Goal: Task Accomplishment & Management: Complete application form

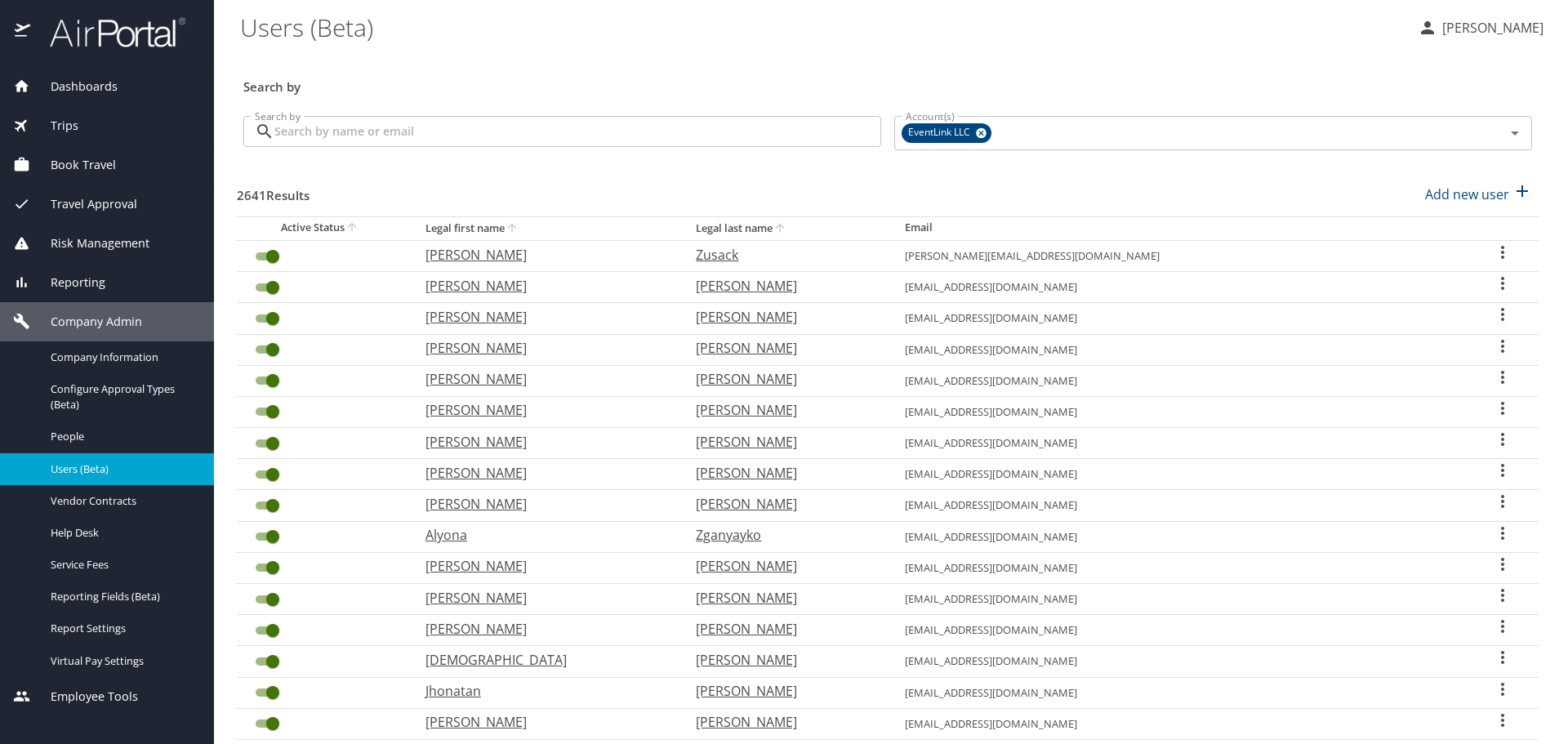
click at [1434, 206] on div "Add new user" at bounding box center [1478, 194] width 107 height 26
select select "US"
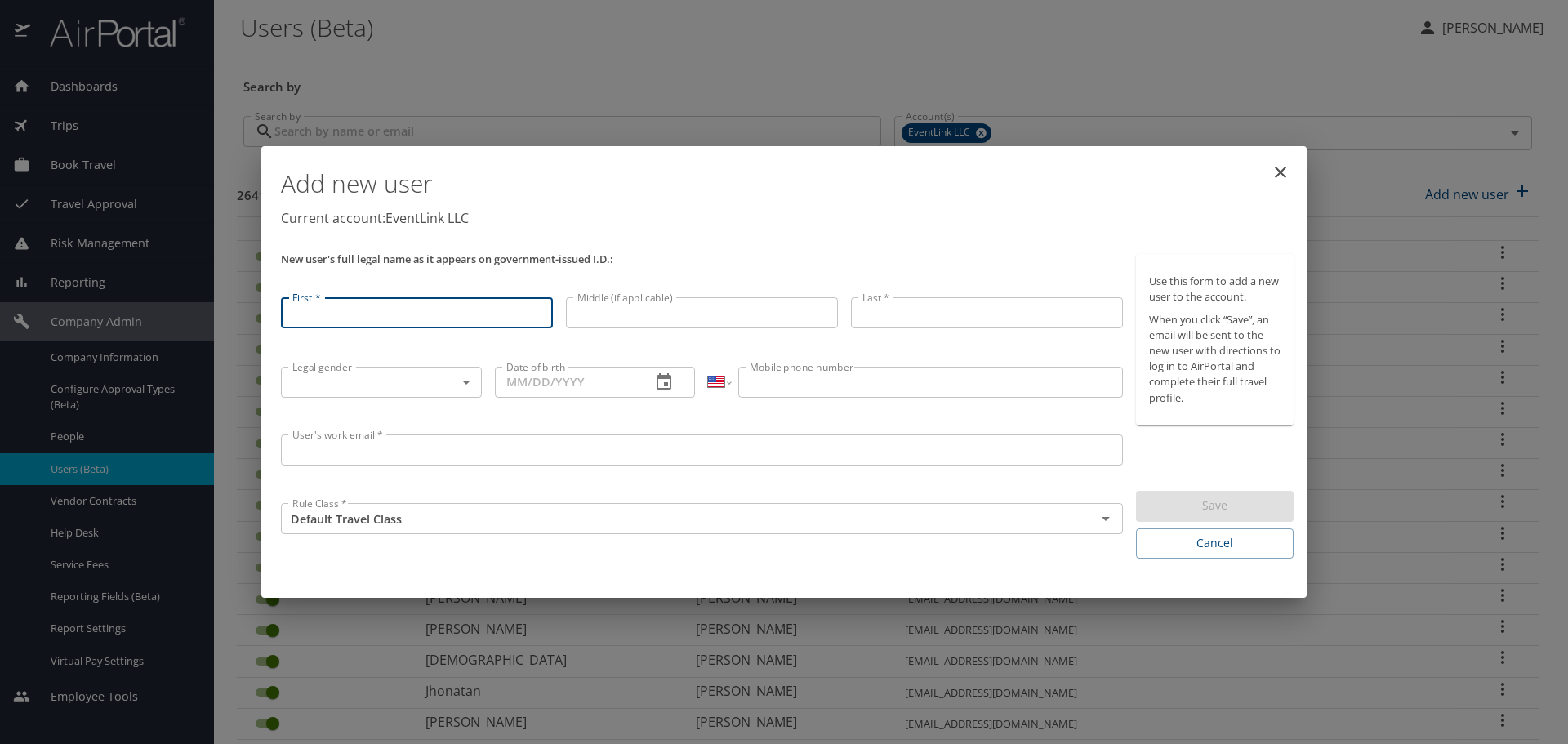
click at [400, 316] on input "First *" at bounding box center [417, 313] width 272 height 31
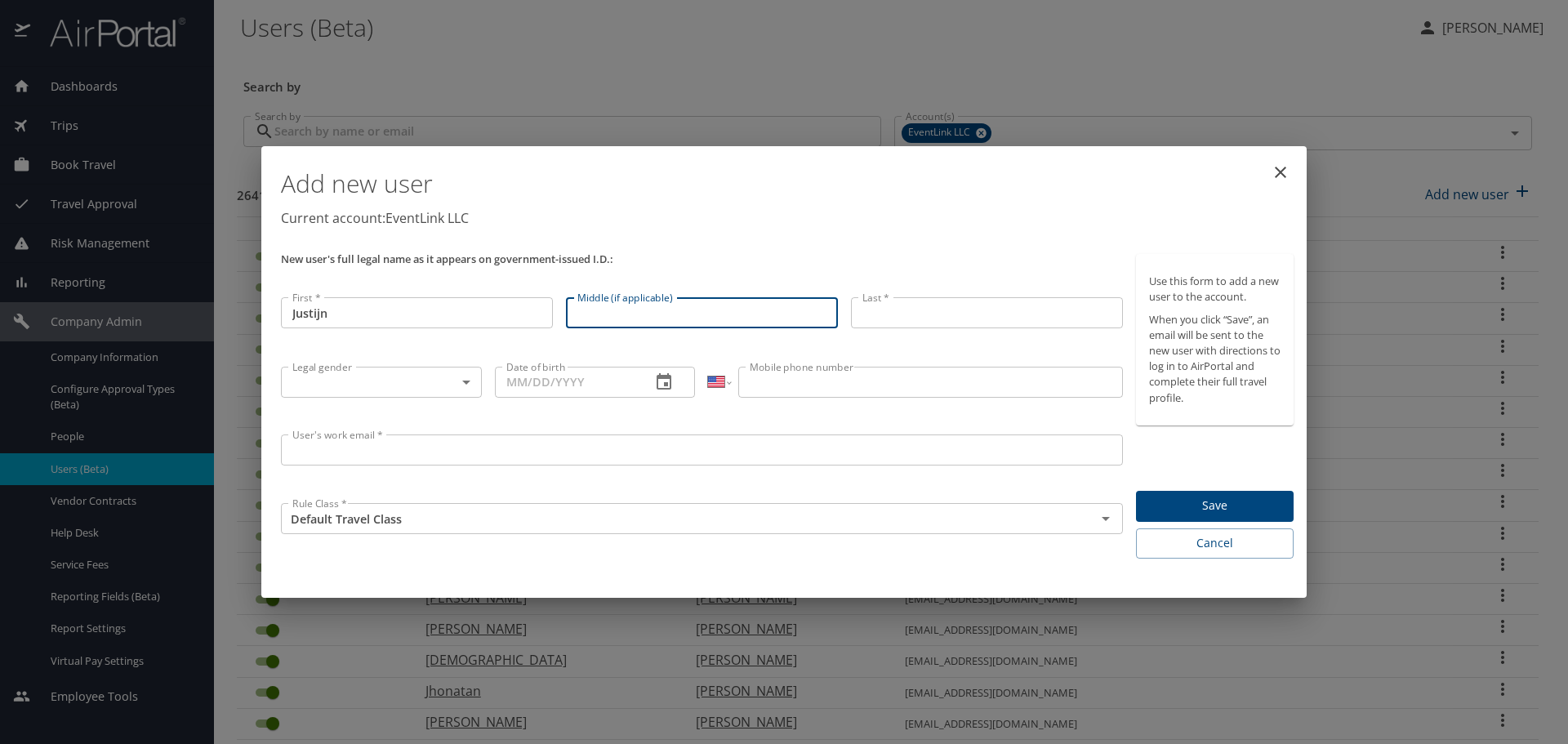
click at [400, 306] on input "Justijn" at bounding box center [417, 313] width 272 height 31
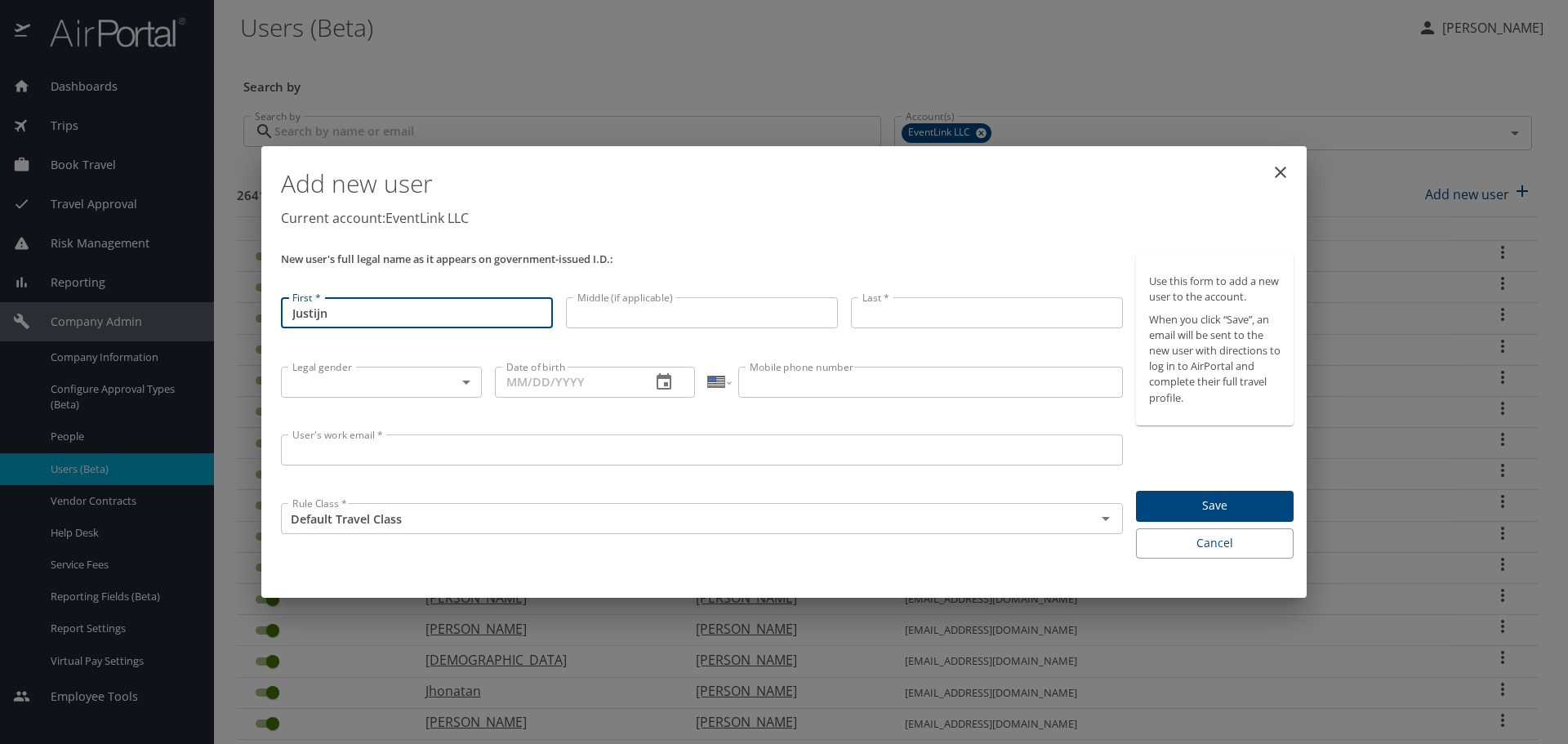
drag, startPoint x: 365, startPoint y: 312, endPoint x: 230, endPoint y: 315, distance: 135.0
click at [230, 315] on div "Add new user Current account: EventLink LLC New user's full legal name as it ap…" at bounding box center [784, 372] width 1568 height 744
type input "[PERSON_NAME]"
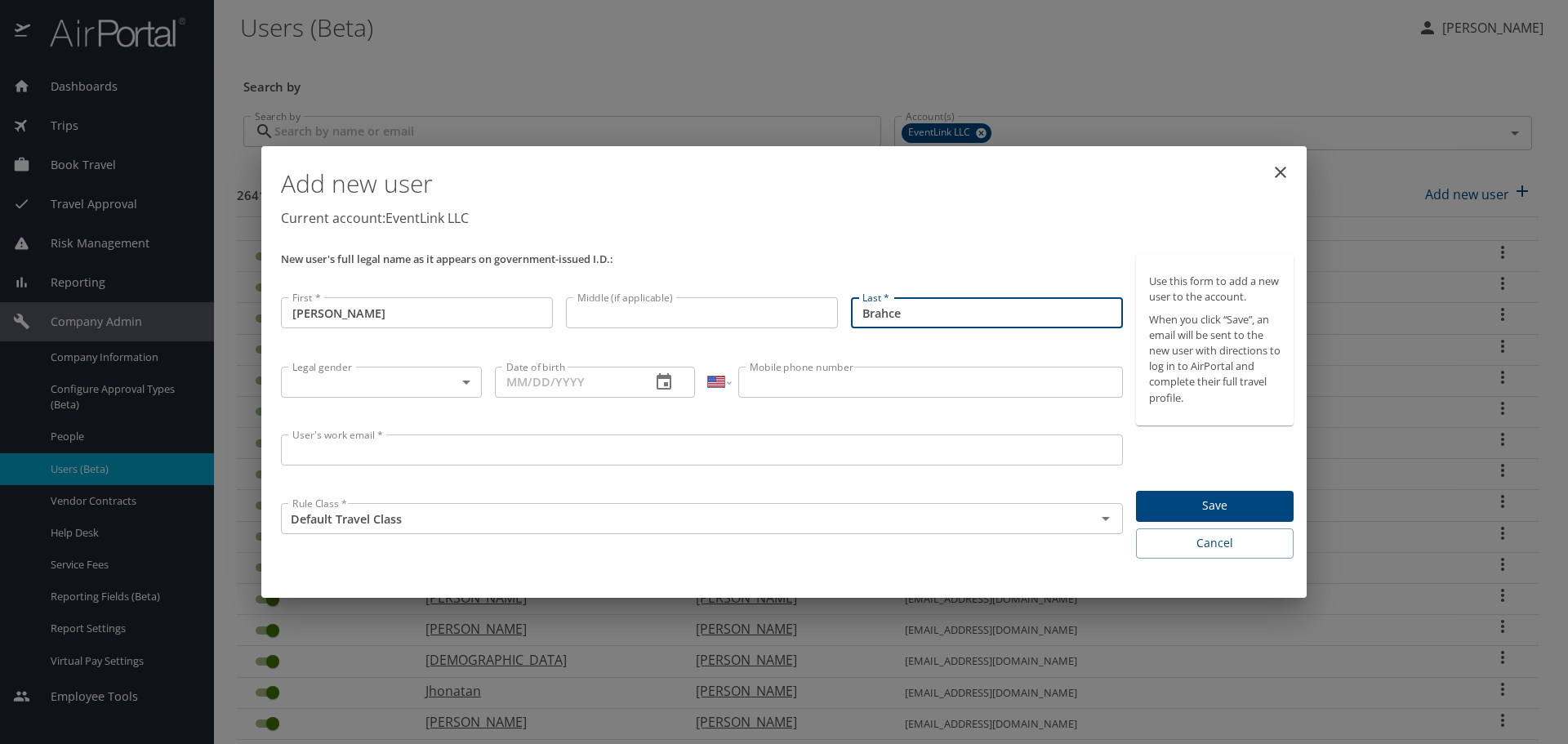
type input "Brahce"
click at [454, 383] on body "Dashboards AirPortal 360™ Manager My Travel Dashboard Trips Airtinerary® Lookup…" at bounding box center [784, 372] width 1568 height 744
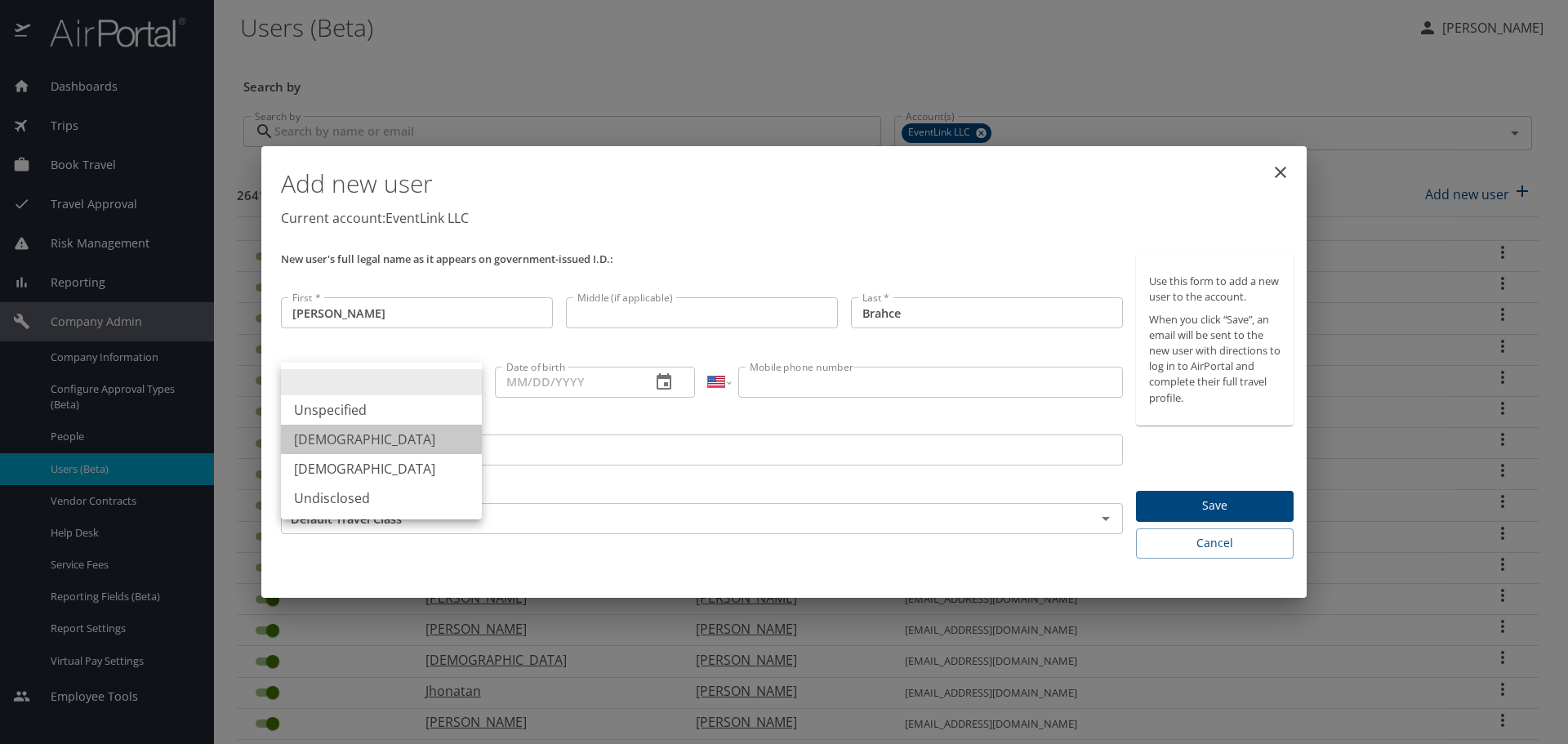
click at [410, 432] on li "[DEMOGRAPHIC_DATA]" at bounding box center [381, 439] width 201 height 29
type input "[DEMOGRAPHIC_DATA]"
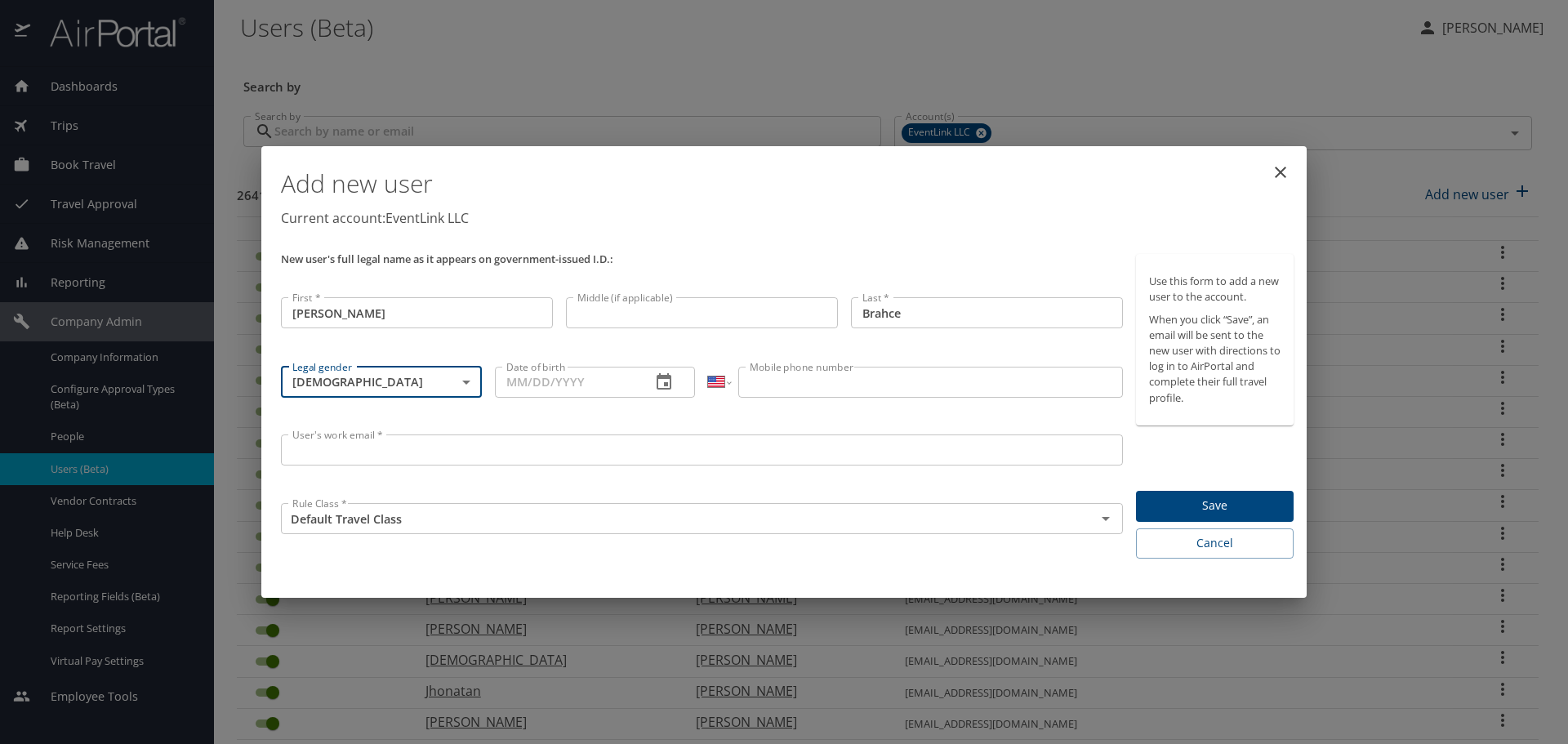
click at [513, 387] on input "Date of birth" at bounding box center [566, 382] width 143 height 31
type input "[DATE]"
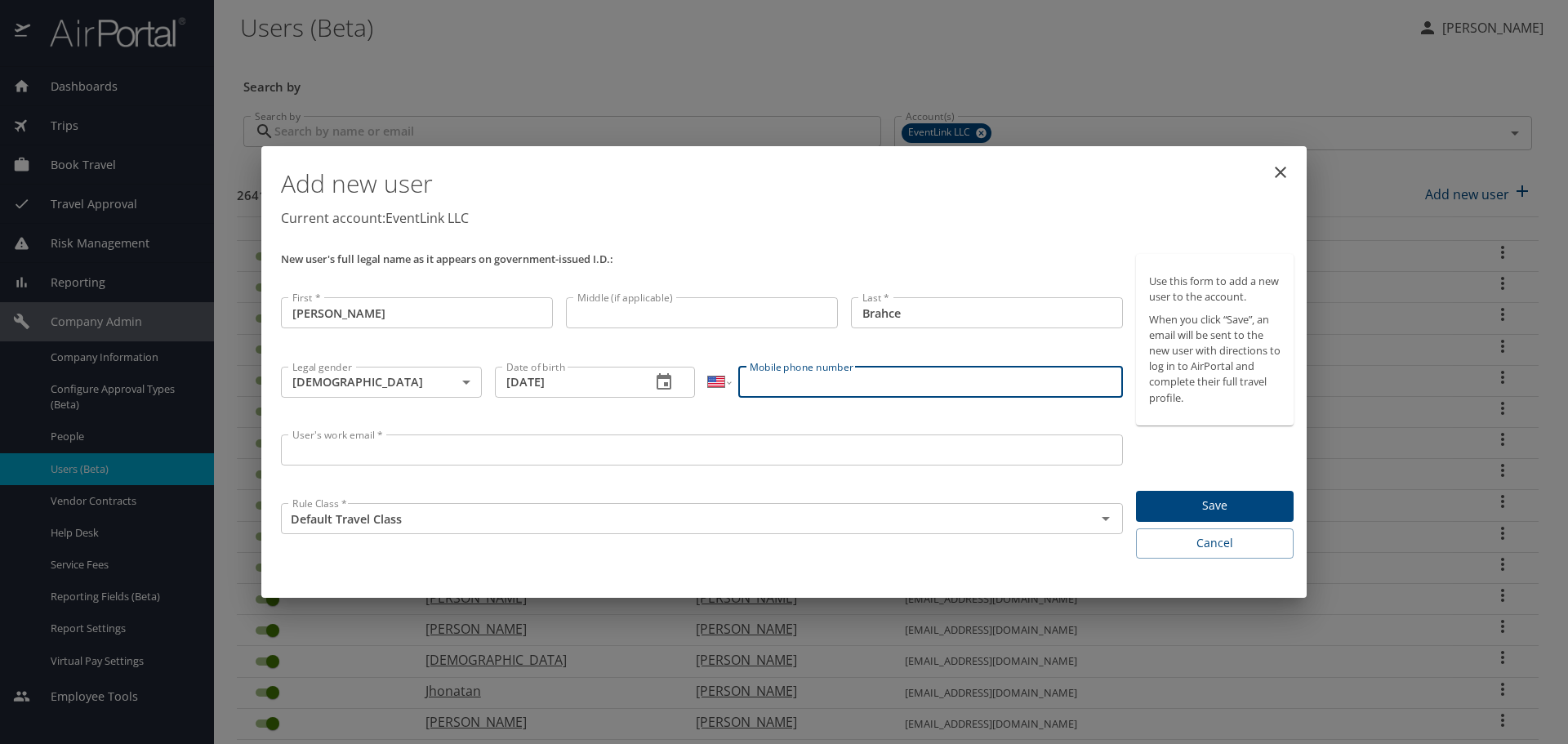
click at [809, 379] on input "Mobile phone number" at bounding box center [930, 382] width 383 height 31
type input "[PHONE_NUMBER]"
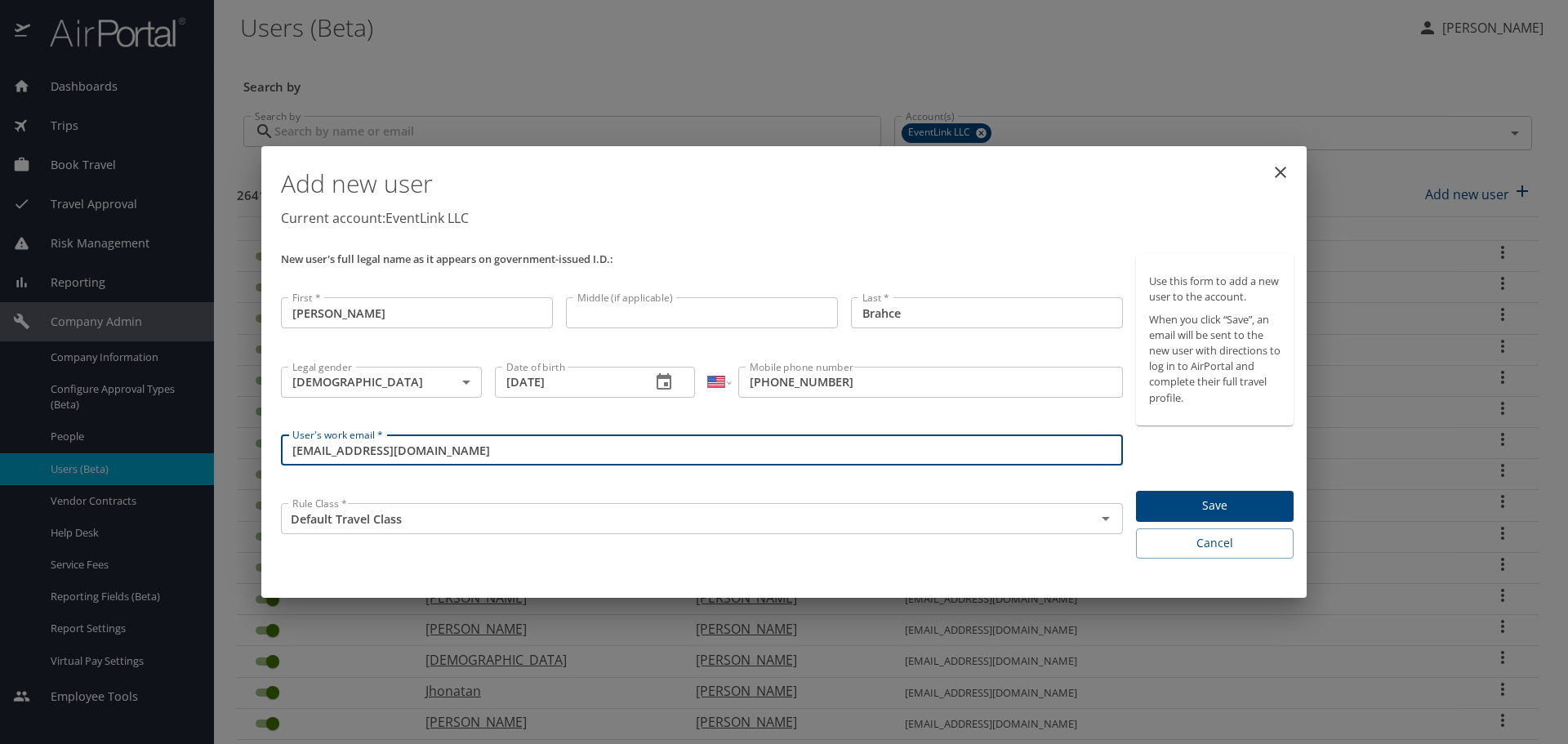
type input "[EMAIL_ADDRESS][DOMAIN_NAME]"
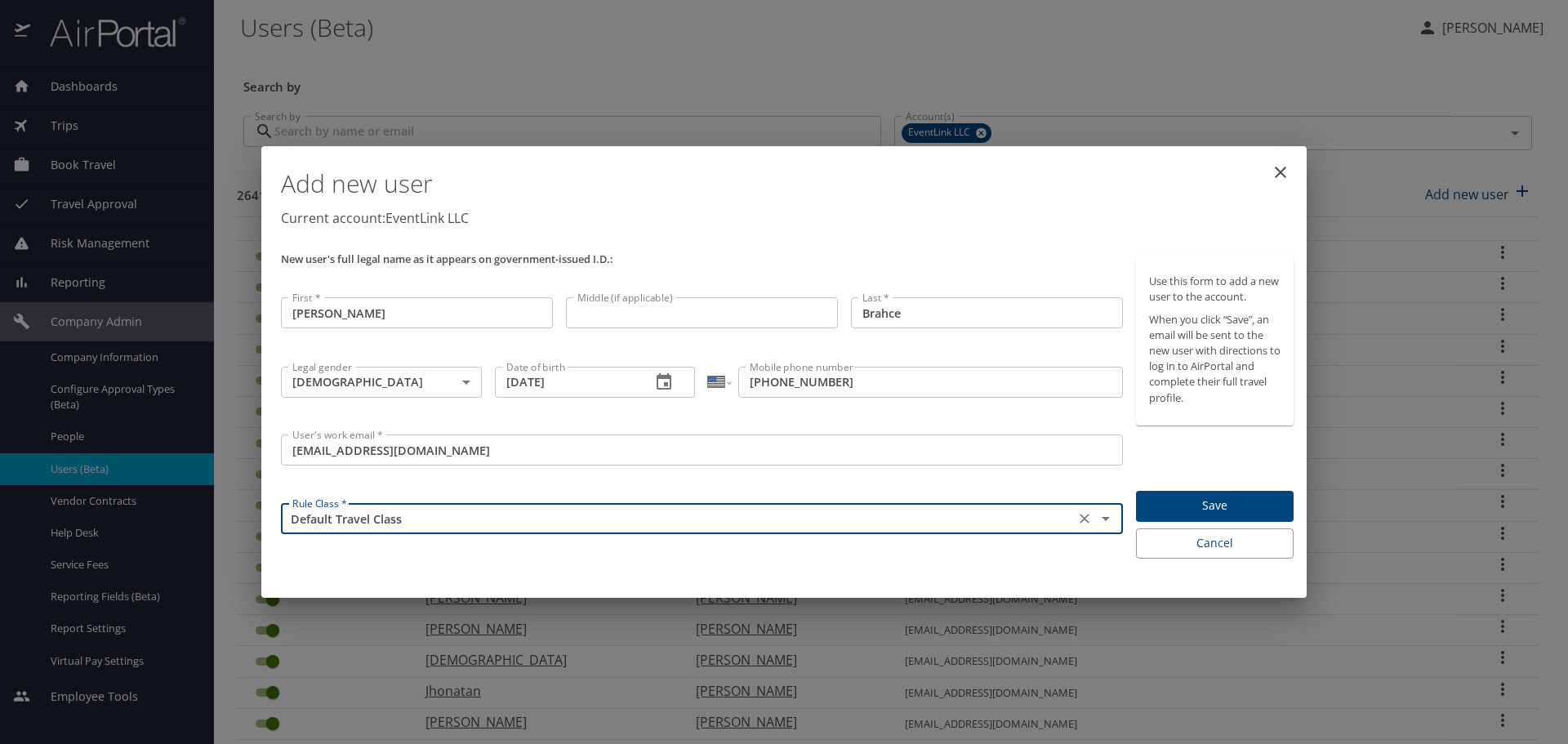
click at [1236, 499] on span "Save" at bounding box center [1214, 506] width 131 height 20
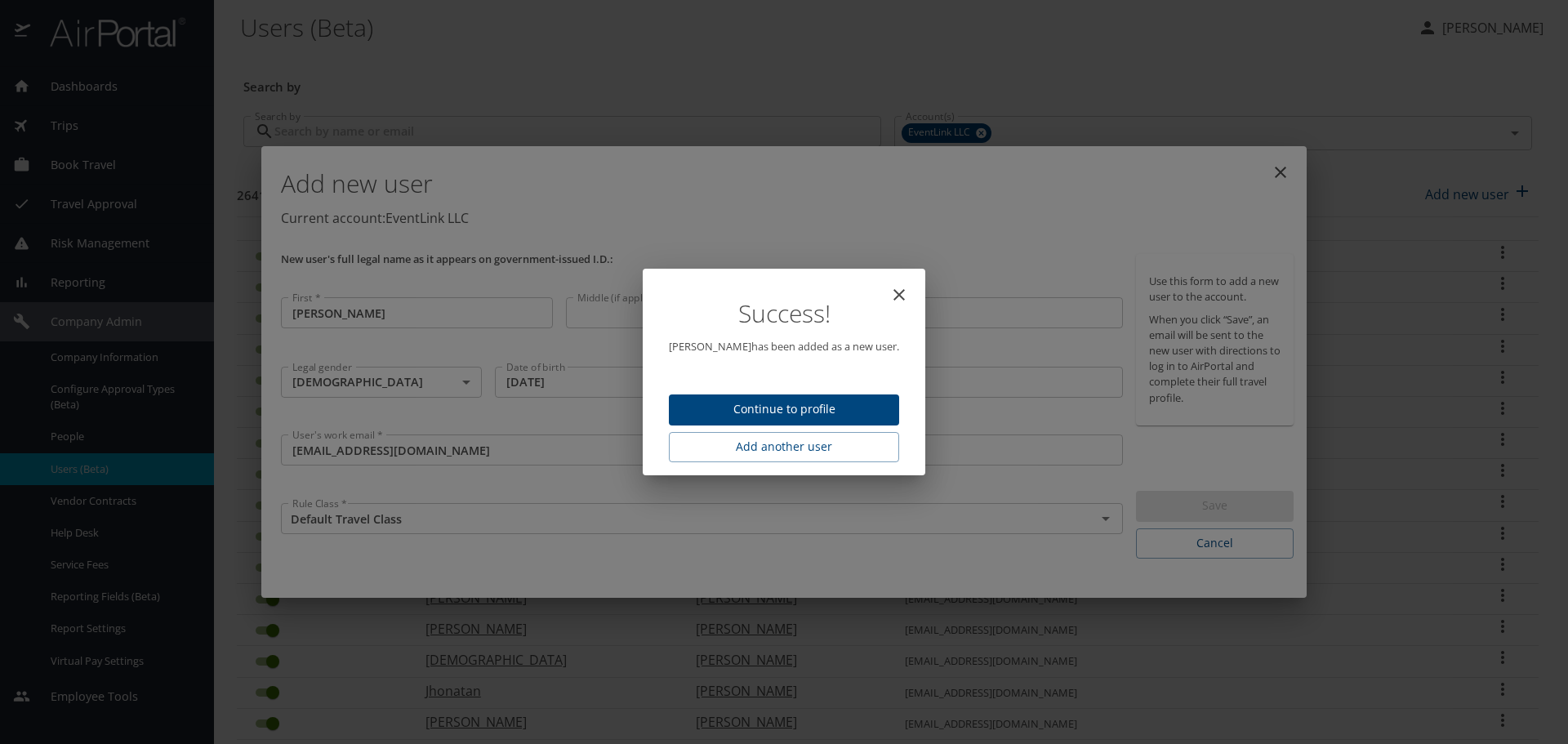
click at [773, 396] on button "Continue to profile" at bounding box center [783, 410] width 230 height 32
select select "US"
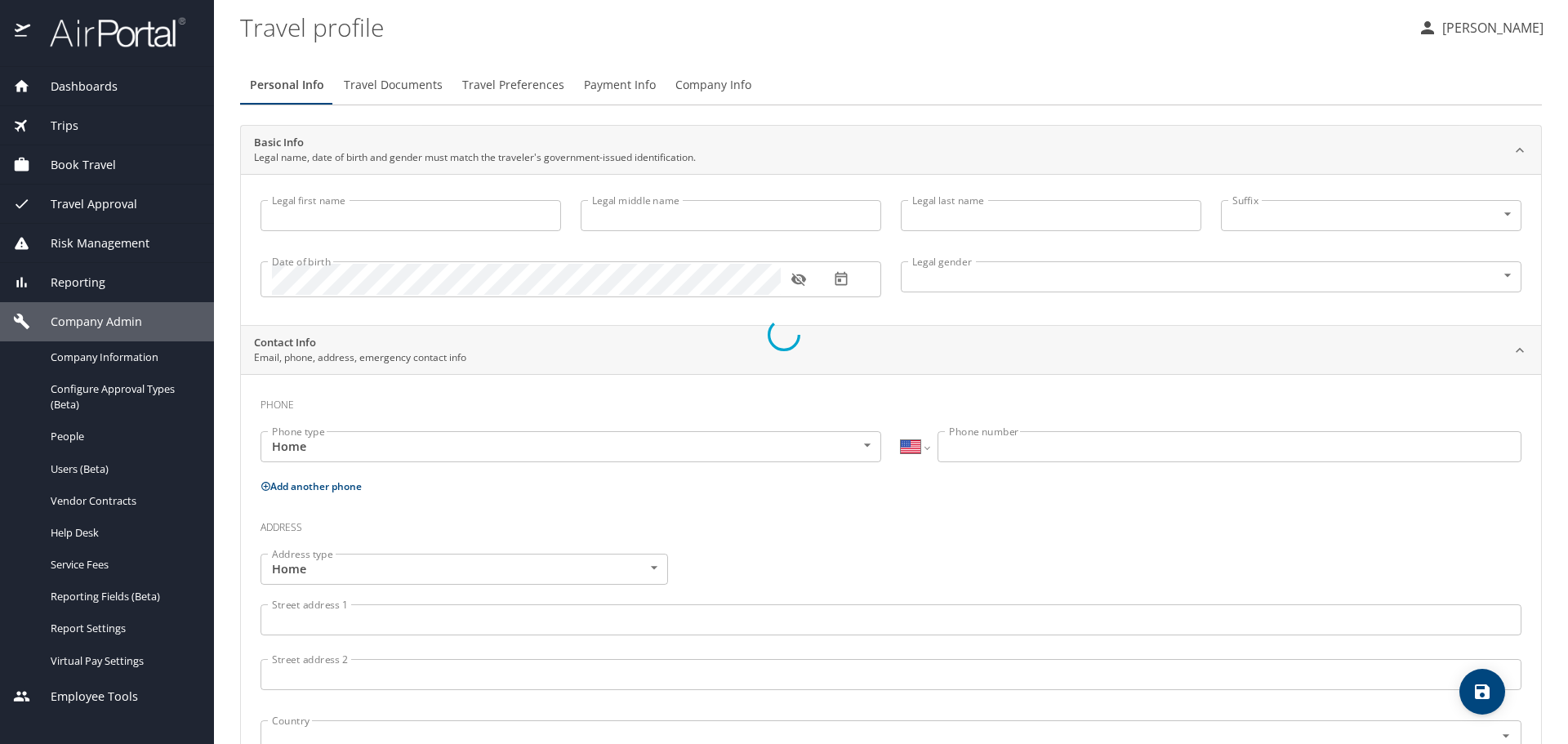
select select "US"
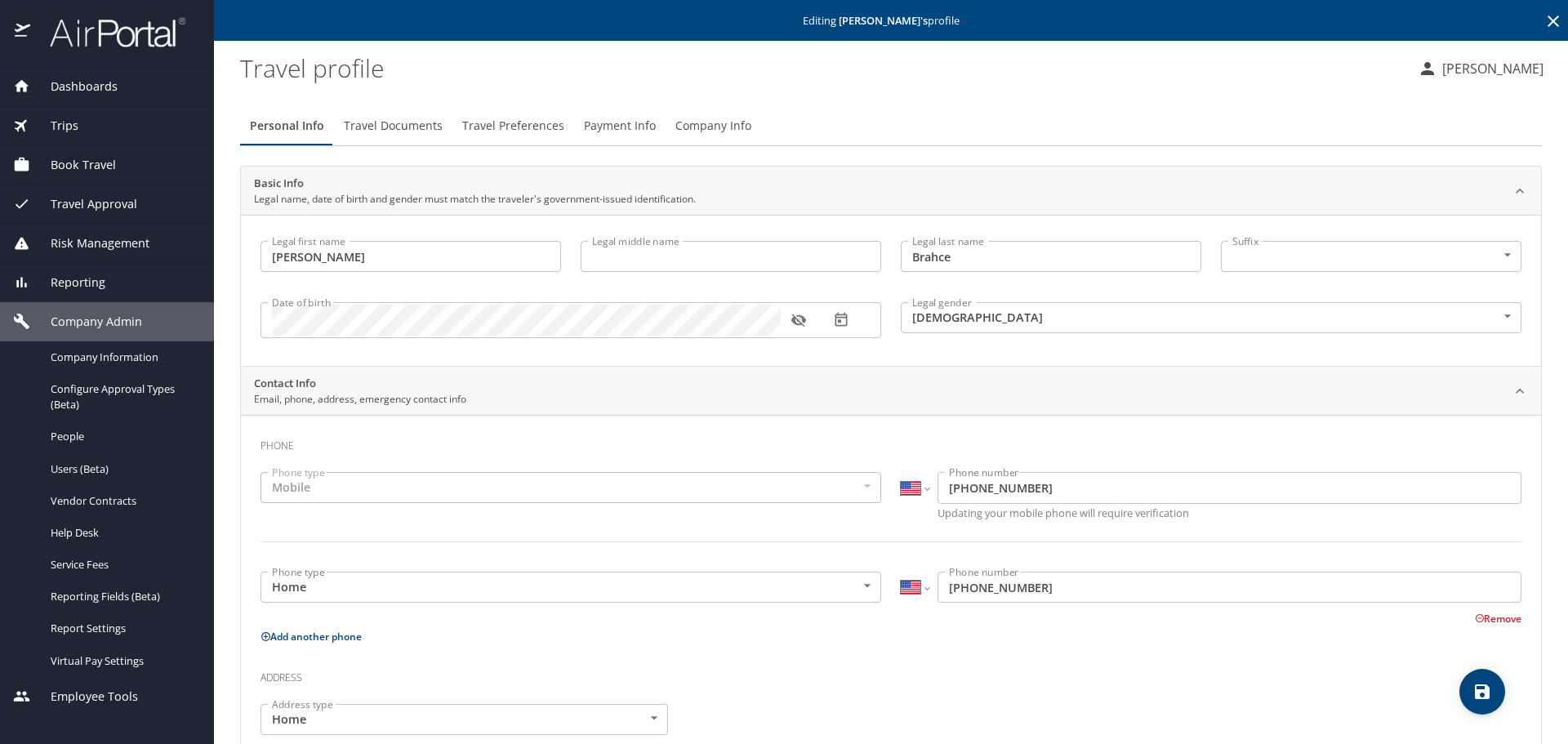
type input "[PERSON_NAME]"
type input "Brahce"
type input "[DEMOGRAPHIC_DATA]"
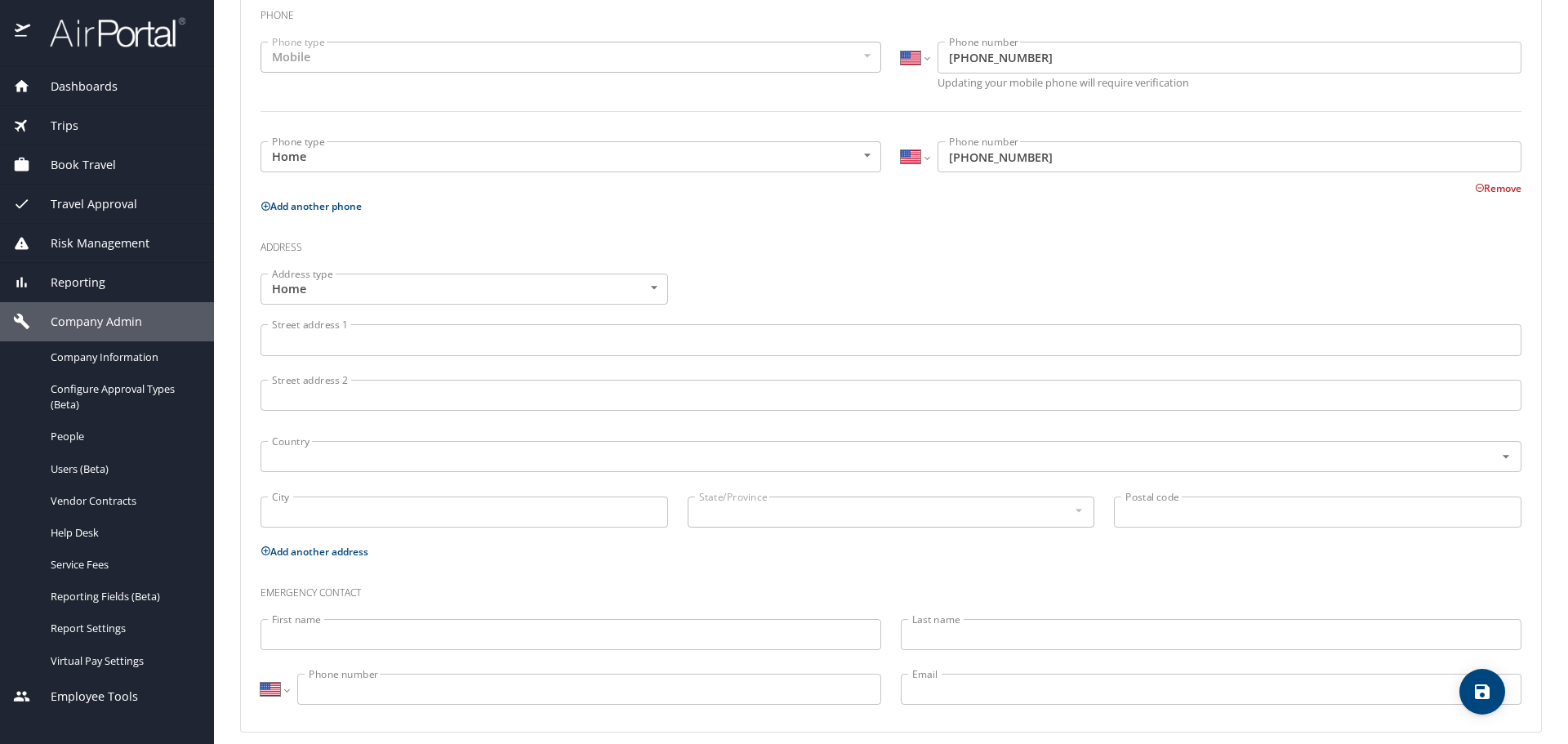
scroll to position [445, 0]
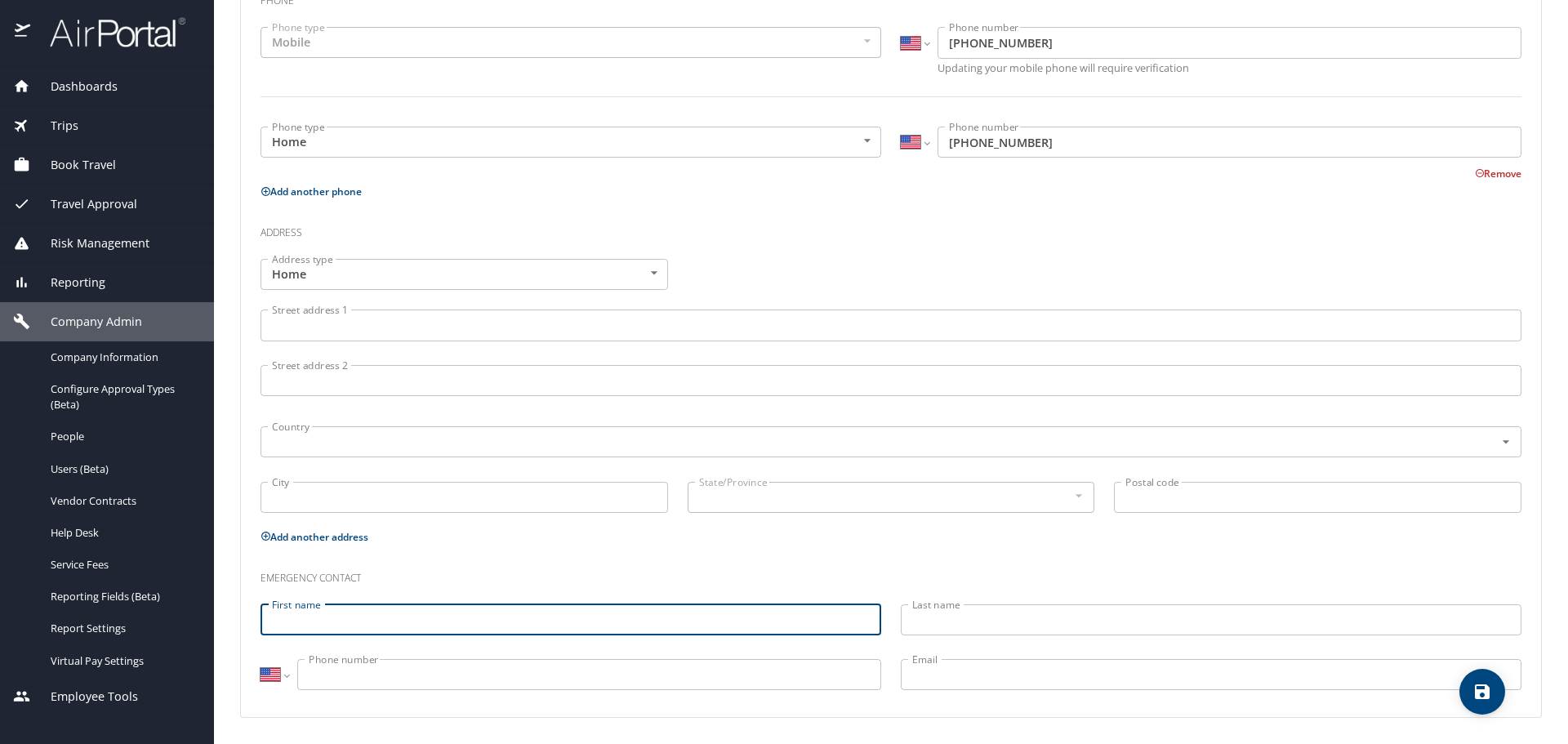
click at [399, 624] on input "First name" at bounding box center [570, 620] width 620 height 31
type input "[PERSON_NAME]"
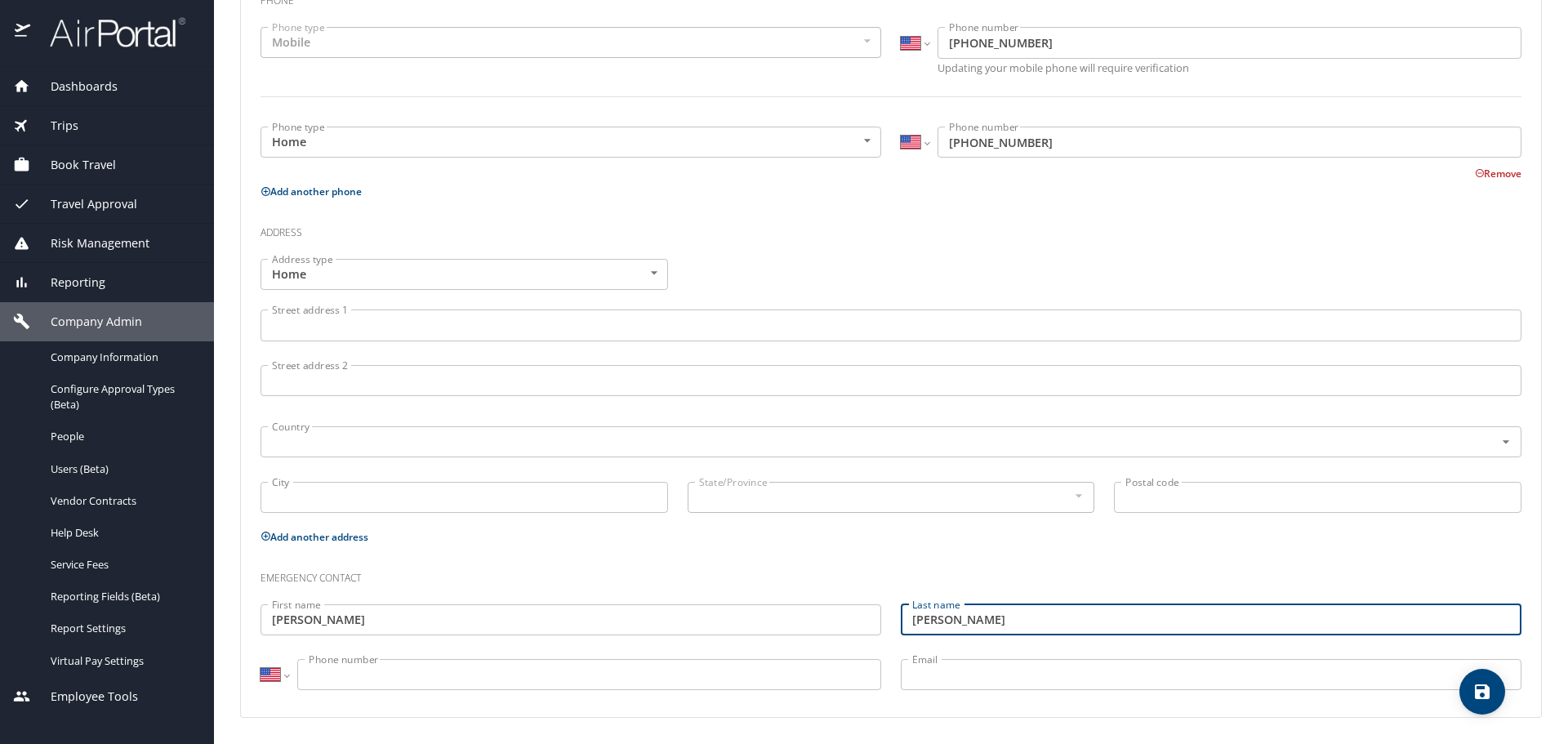
type input "[PERSON_NAME]"
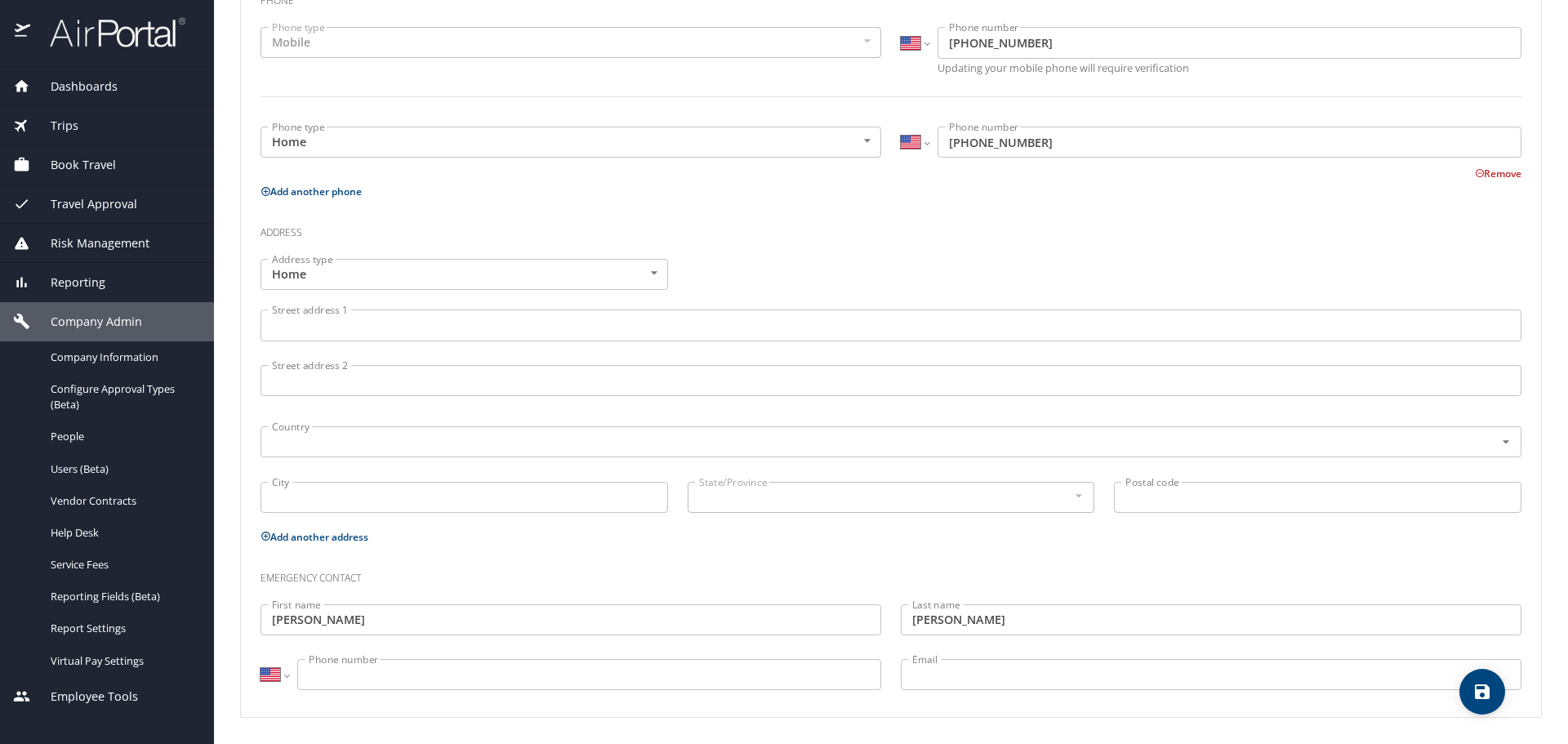
click at [382, 681] on input "Phone number" at bounding box center [589, 674] width 584 height 31
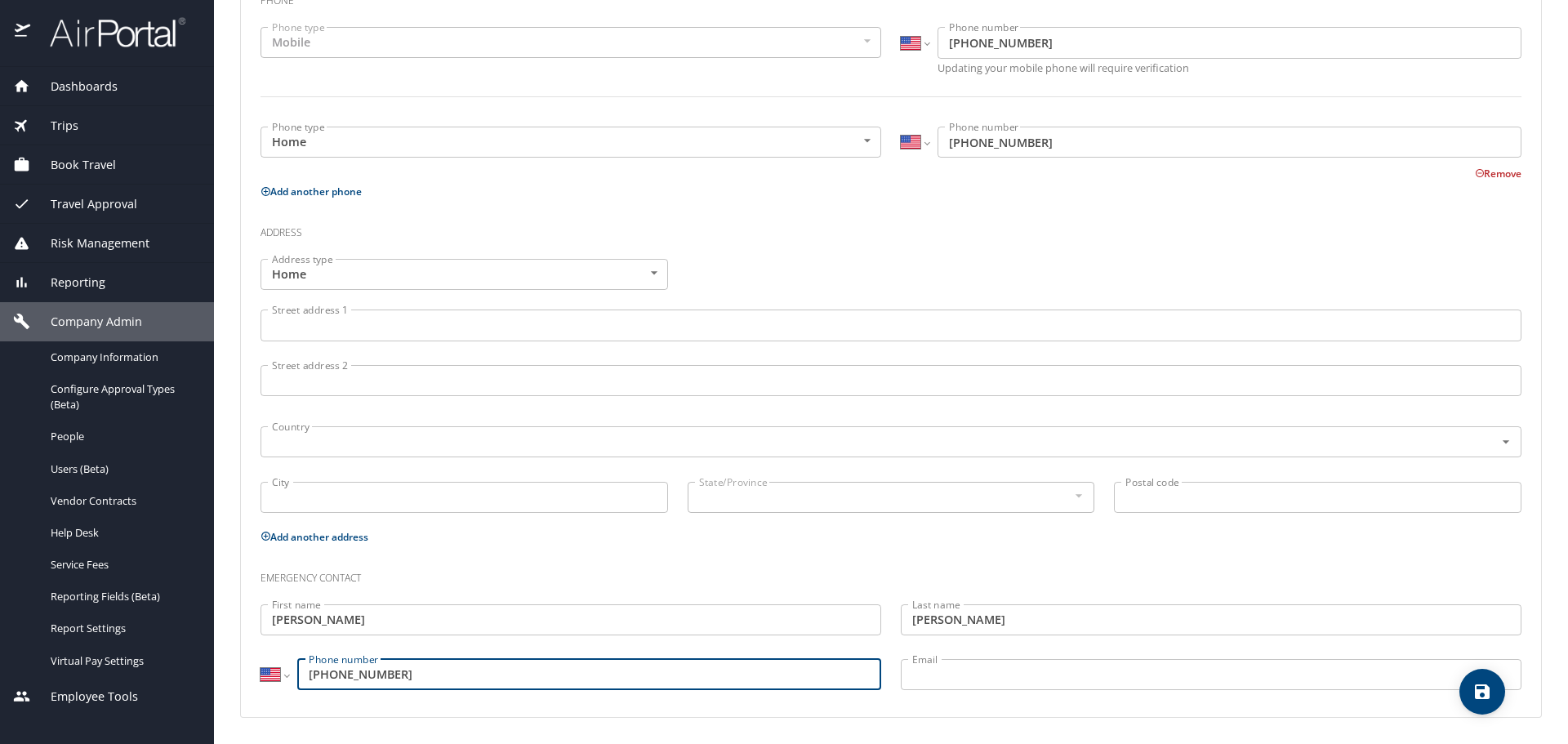
type input "[PHONE_NUMBER]"
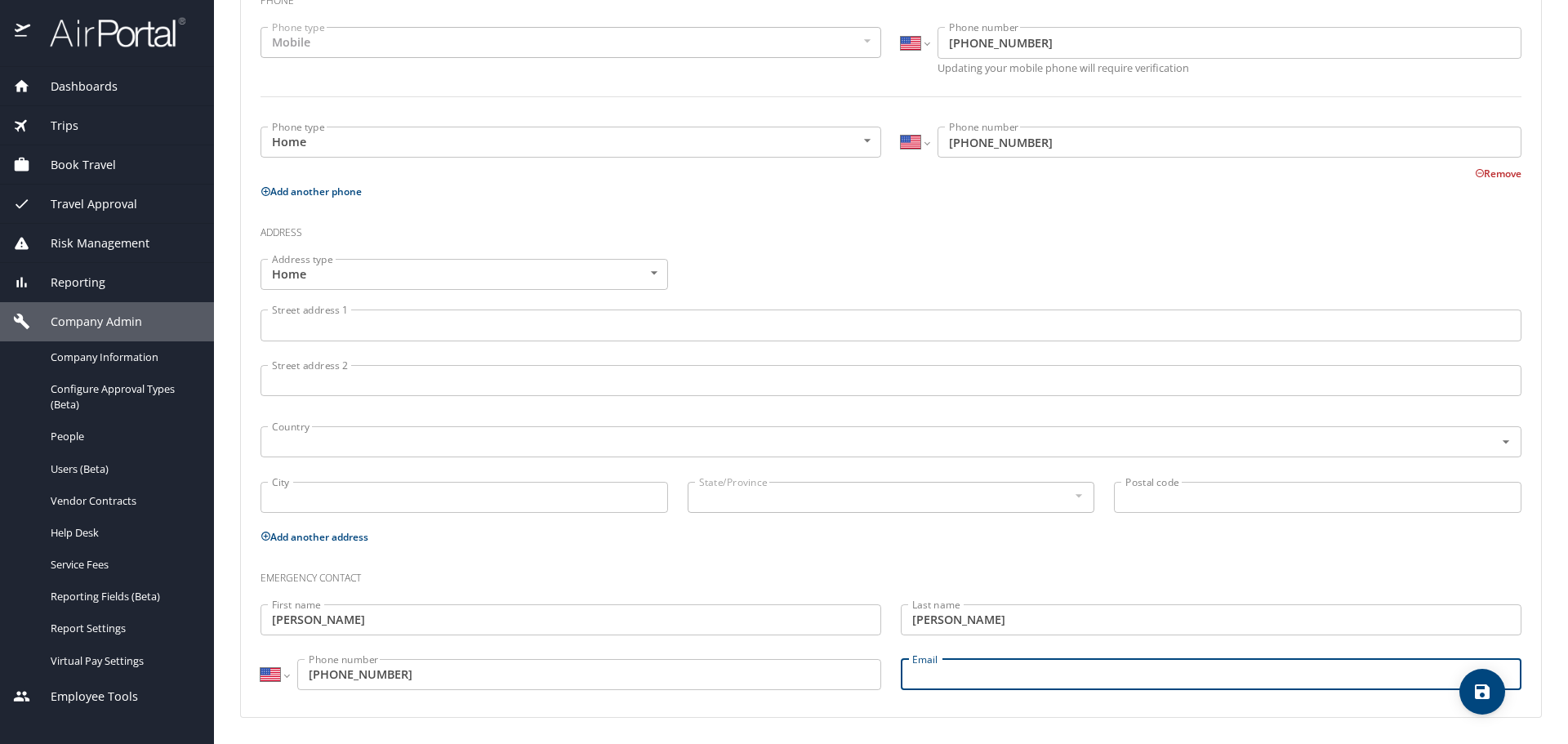
click at [1476, 683] on icon "save" at bounding box center [1482, 692] width 20 height 20
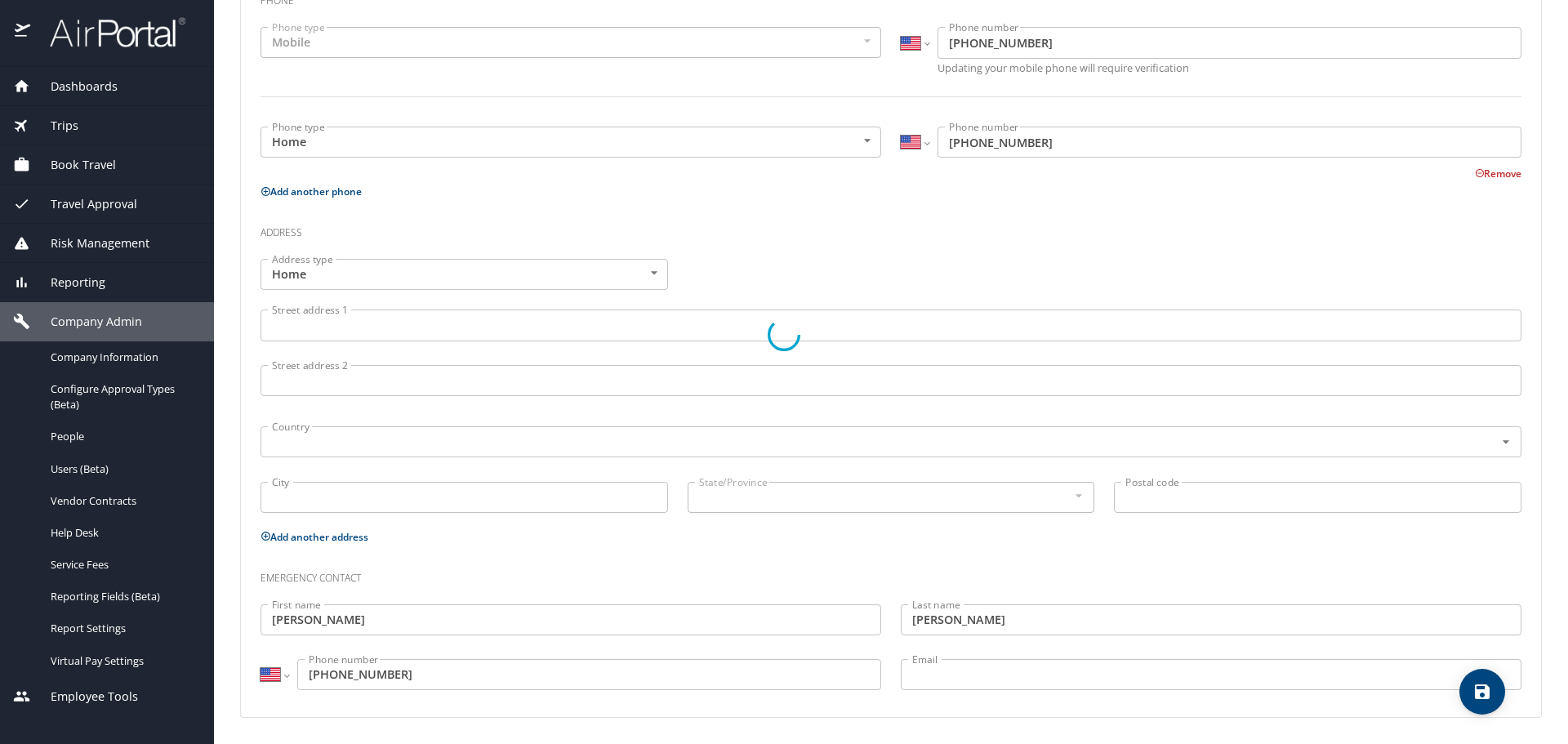
select select "US"
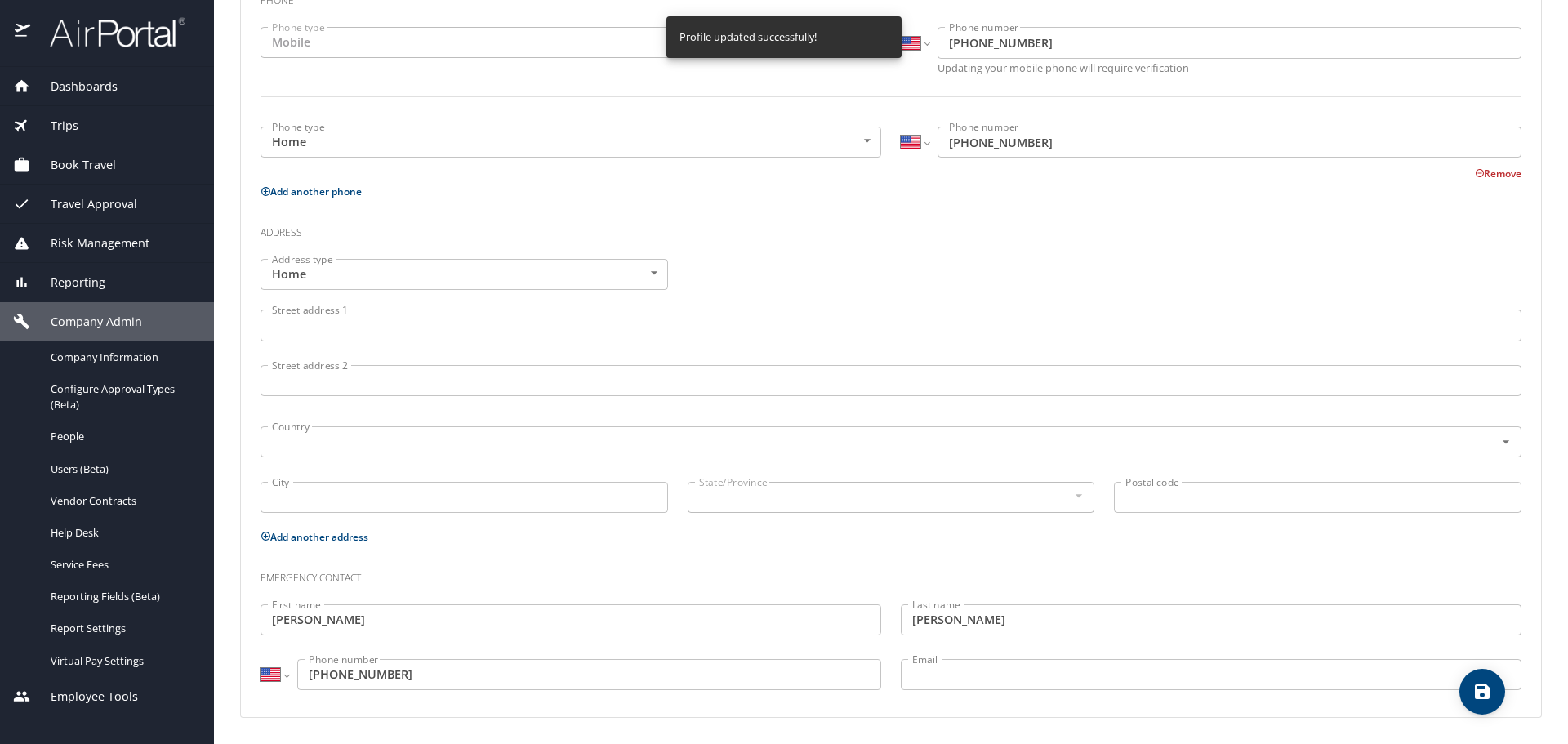
select select "US"
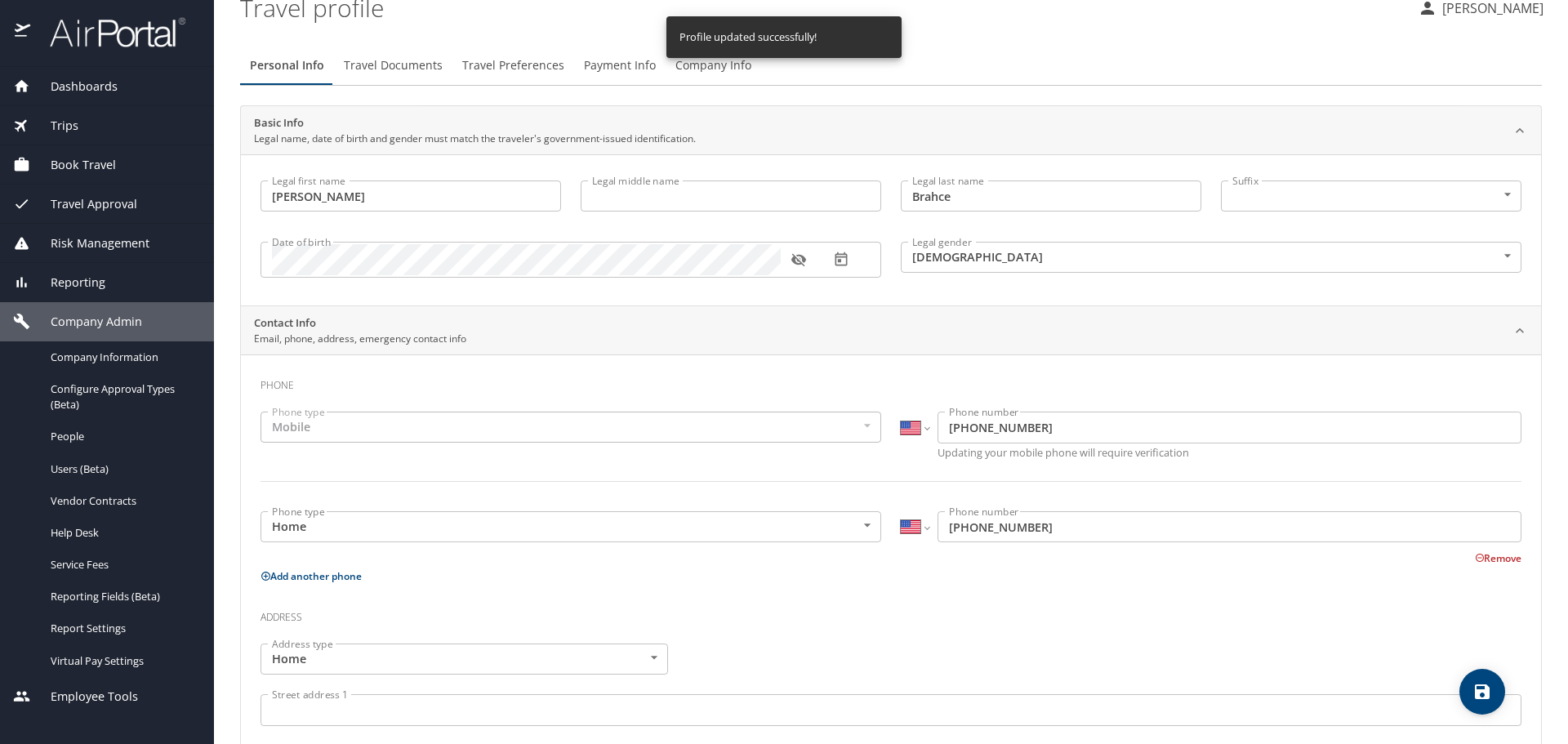
scroll to position [0, 0]
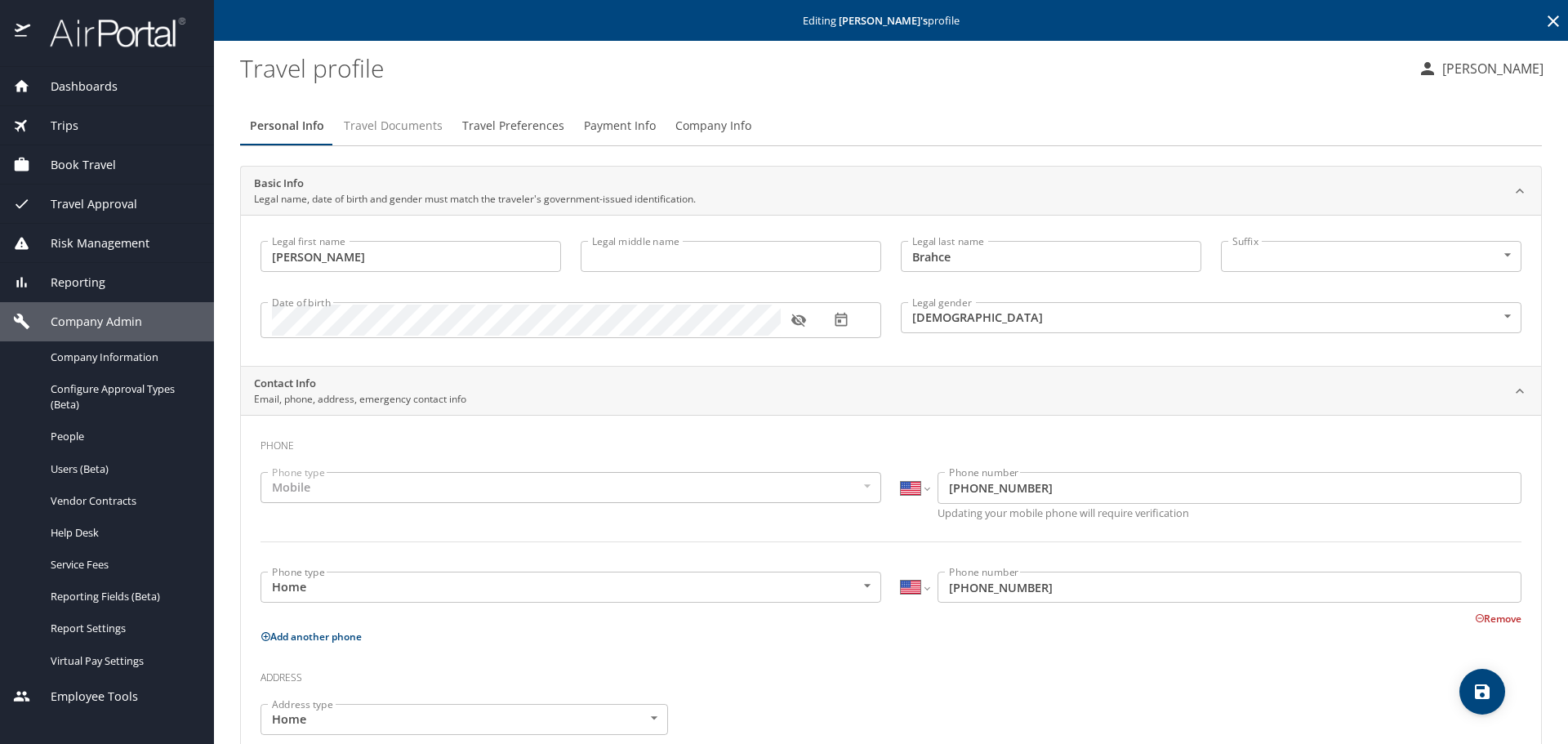
click at [399, 121] on span "Travel Documents" at bounding box center [393, 126] width 99 height 20
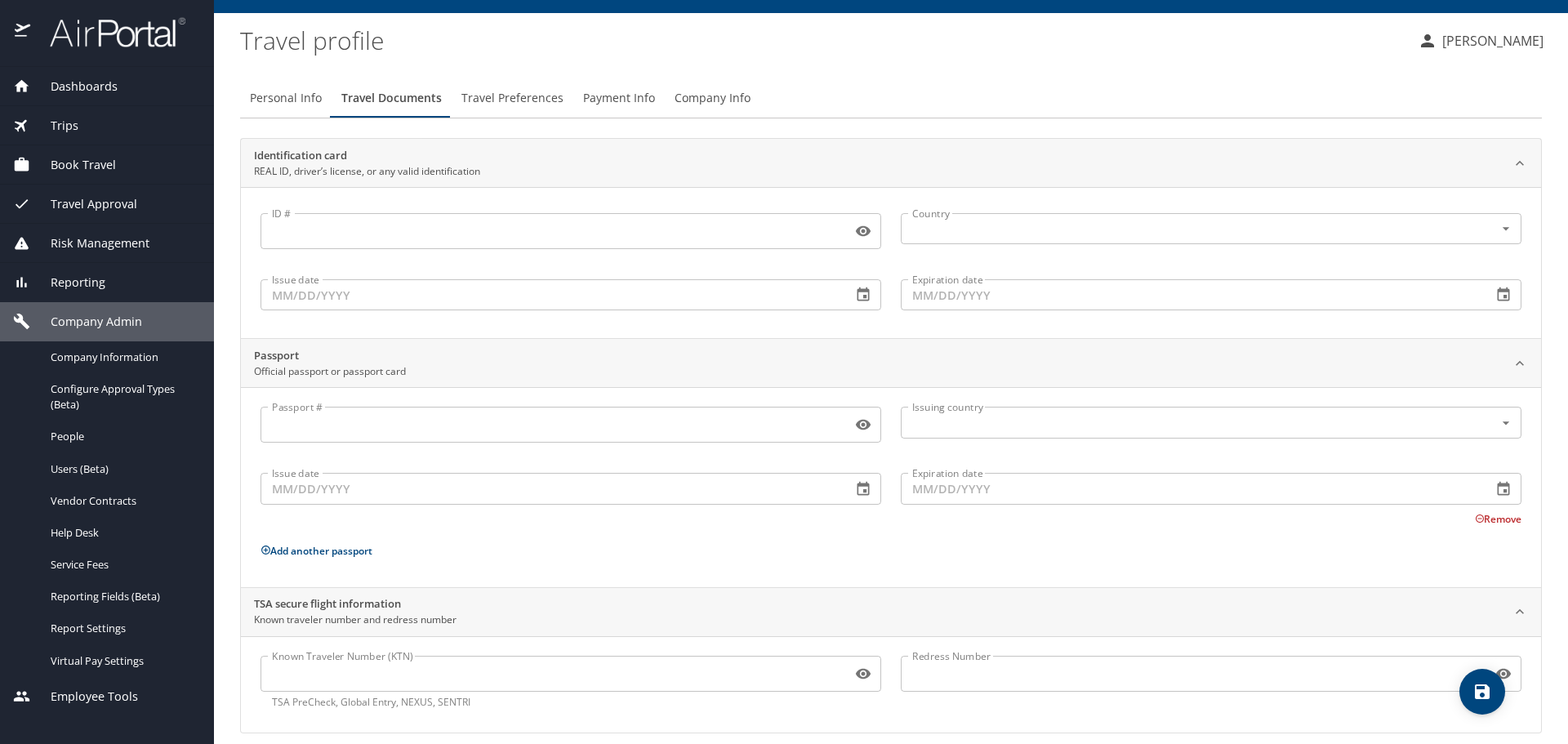
scroll to position [43, 0]
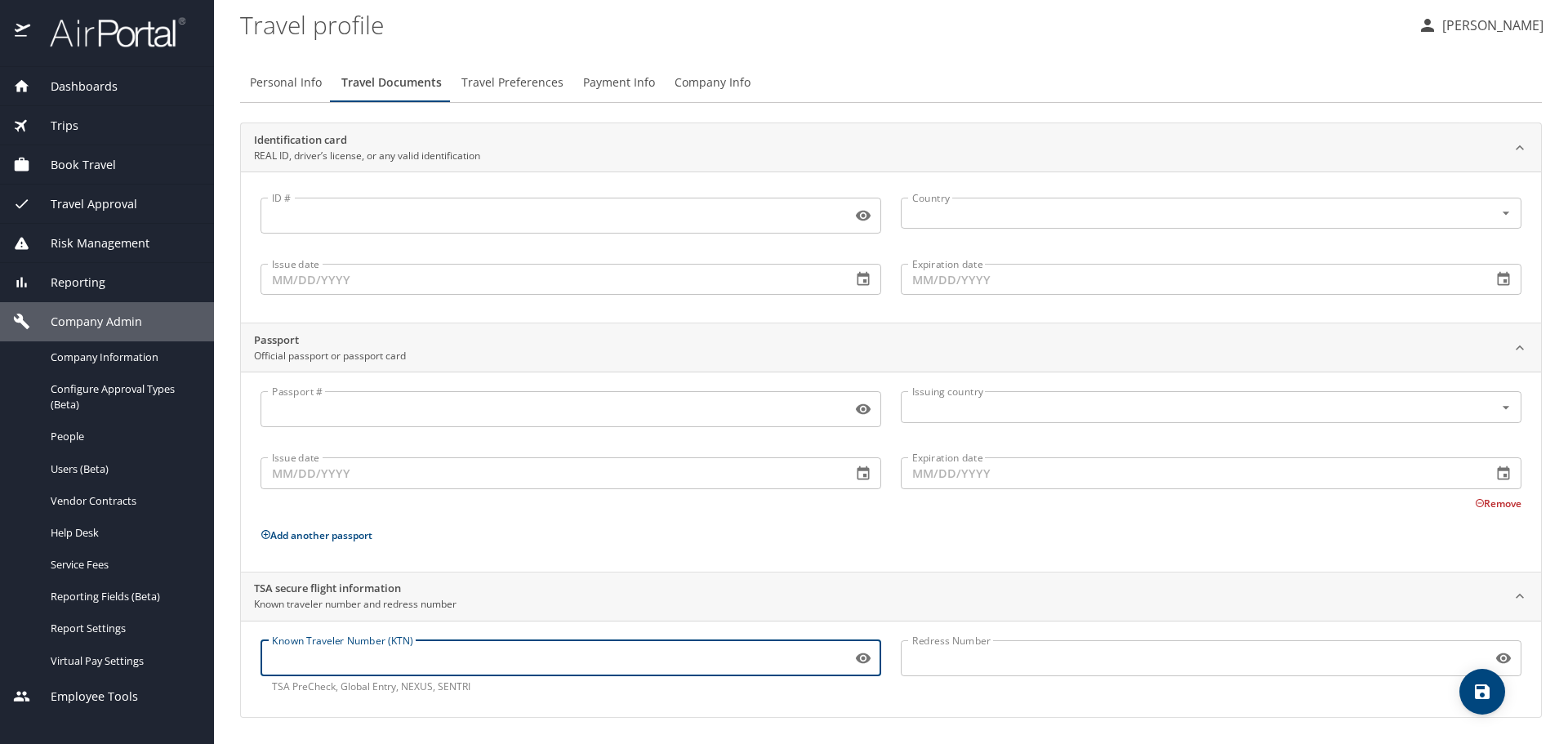
click at [404, 665] on input "Known Traveler Number (KTN)" at bounding box center [553, 658] width 585 height 31
type input "988544014"
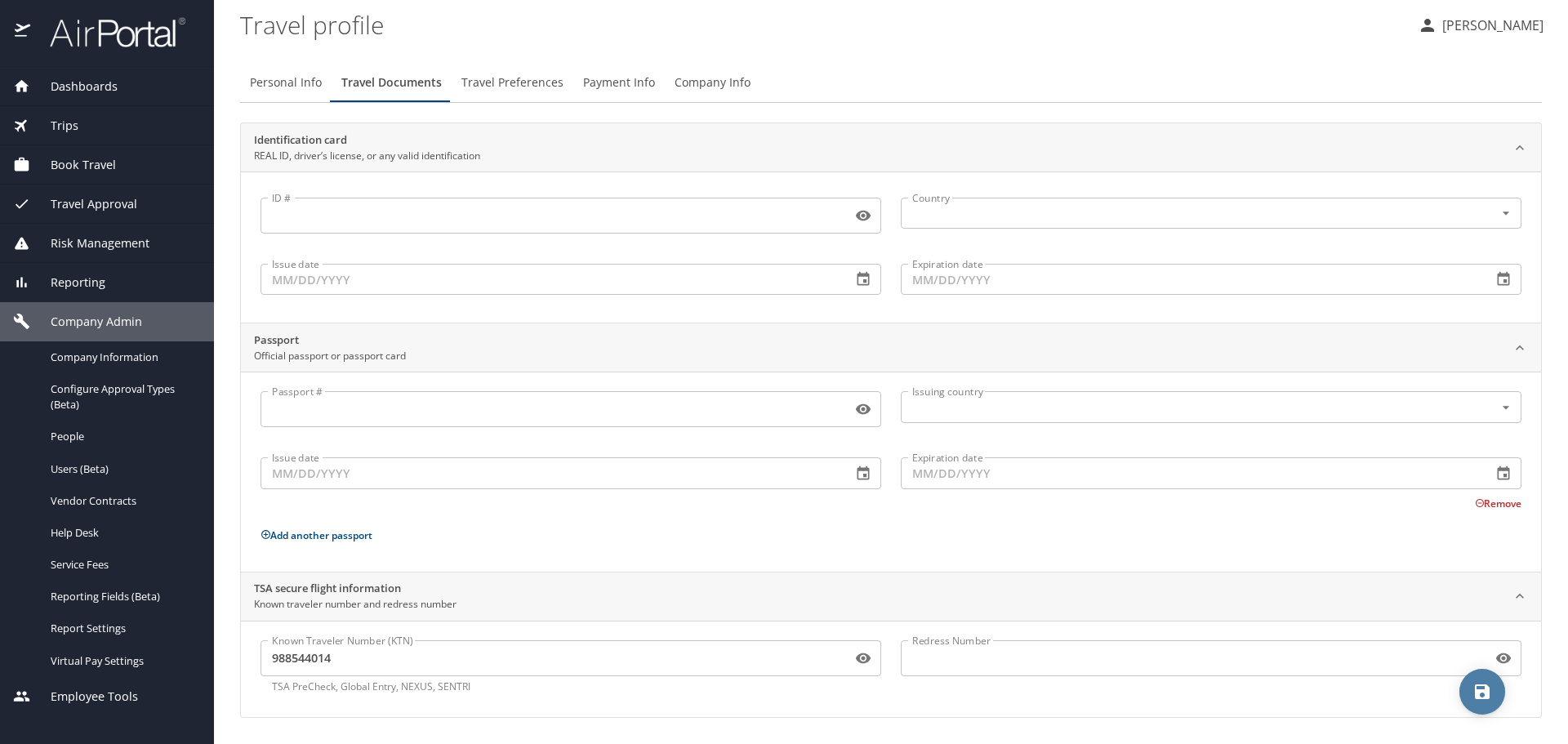
click at [1483, 695] on icon "save" at bounding box center [1482, 692] width 20 height 20
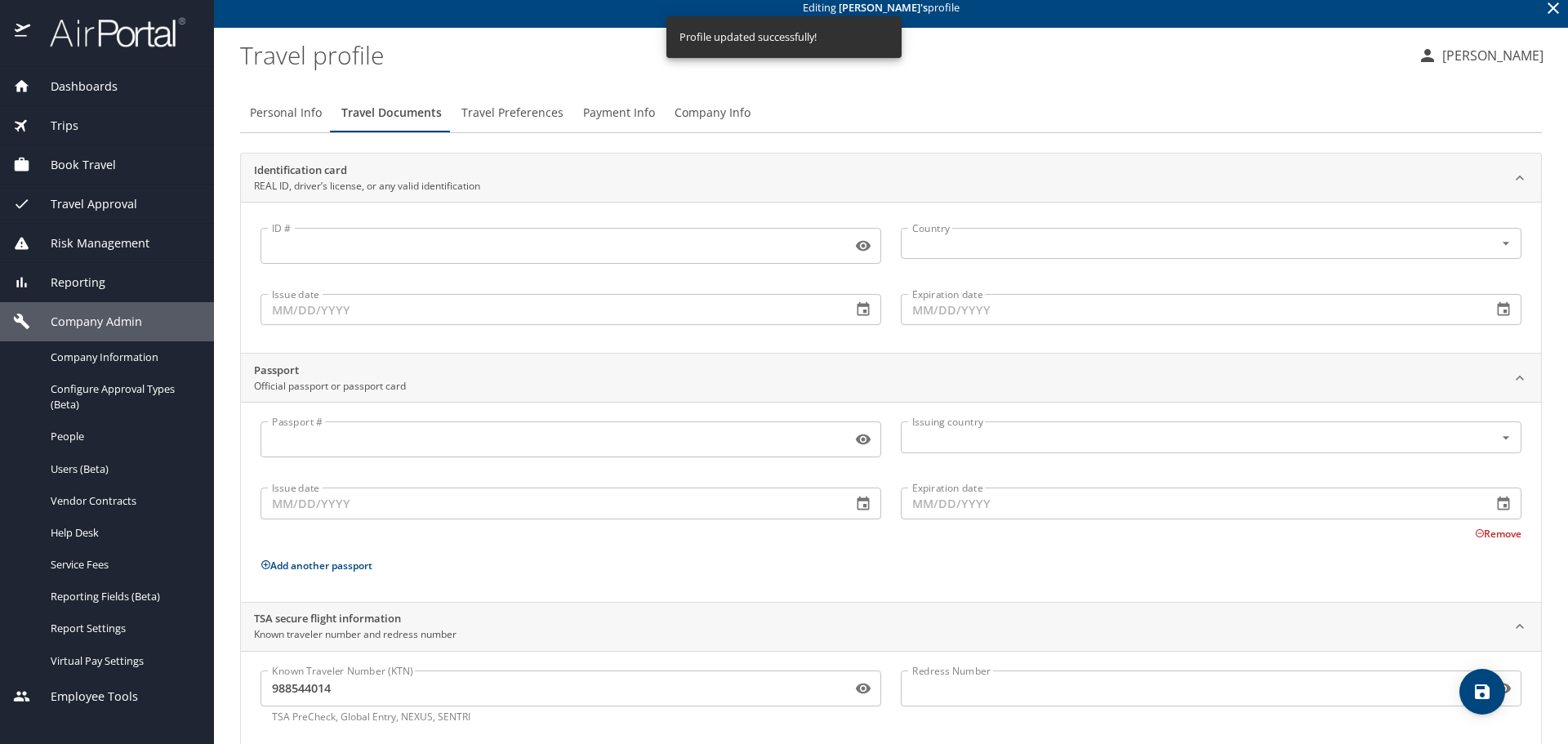
scroll to position [0, 0]
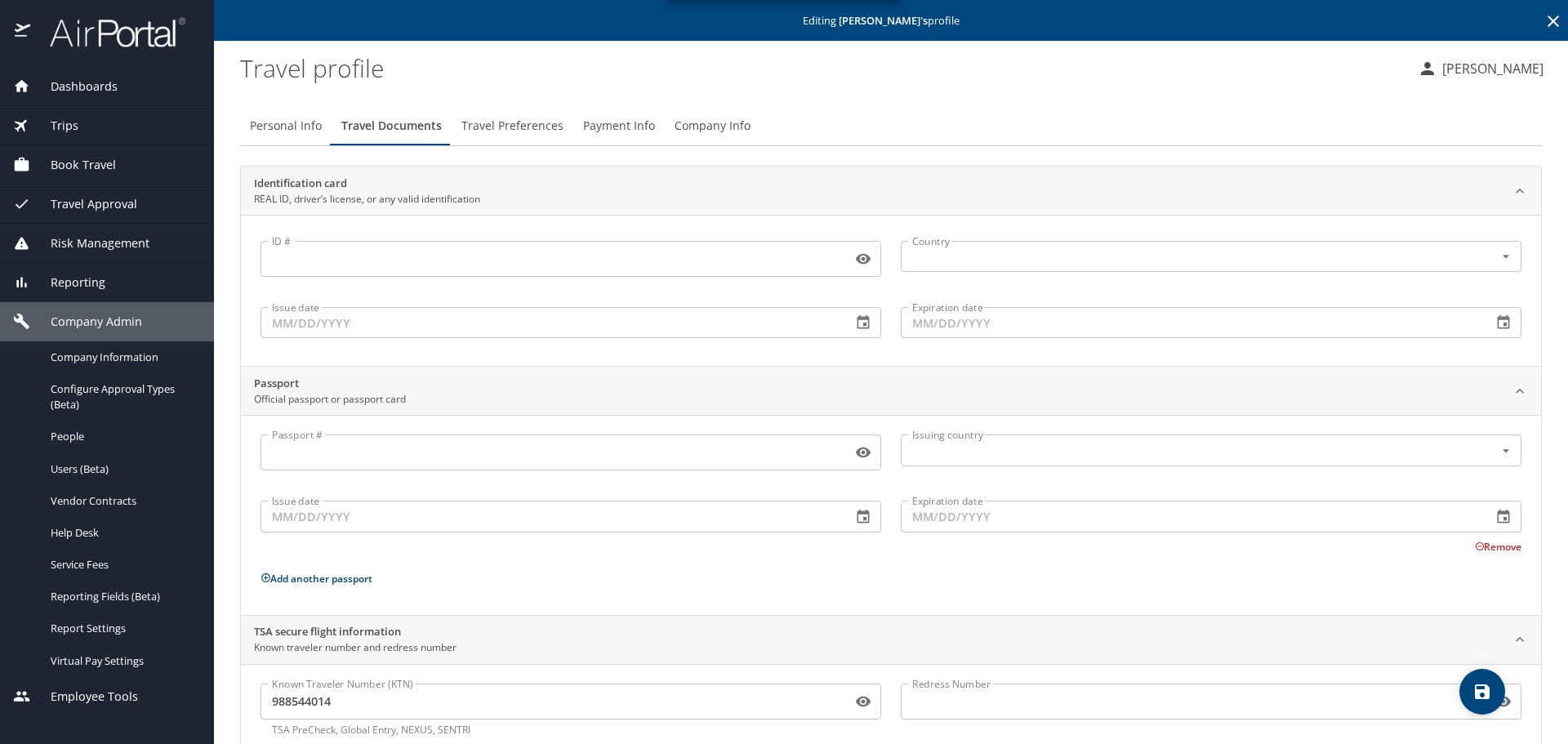
click at [502, 134] on span "Travel Preferences" at bounding box center [512, 126] width 102 height 20
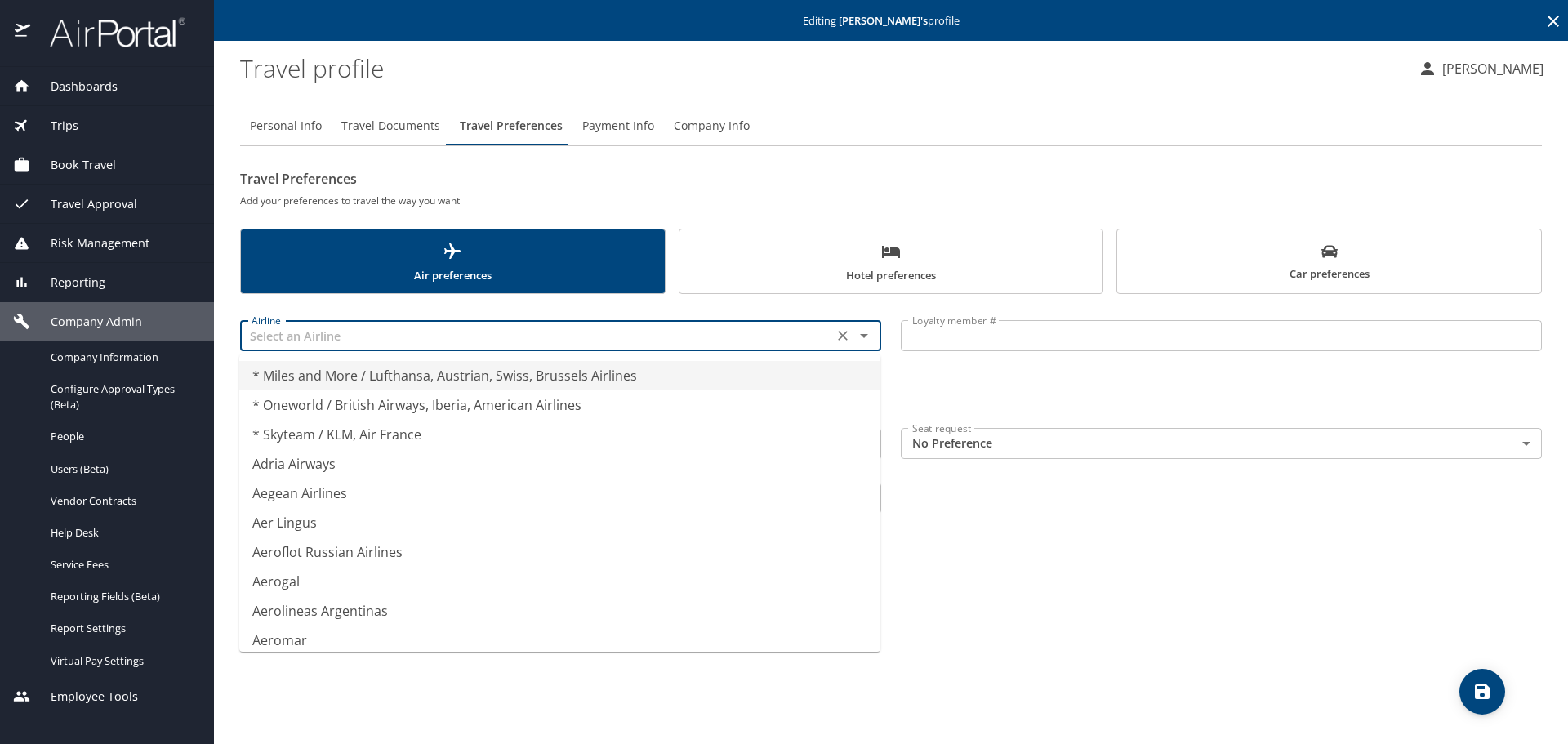
click at [354, 339] on input "text" at bounding box center [537, 336] width 583 height 21
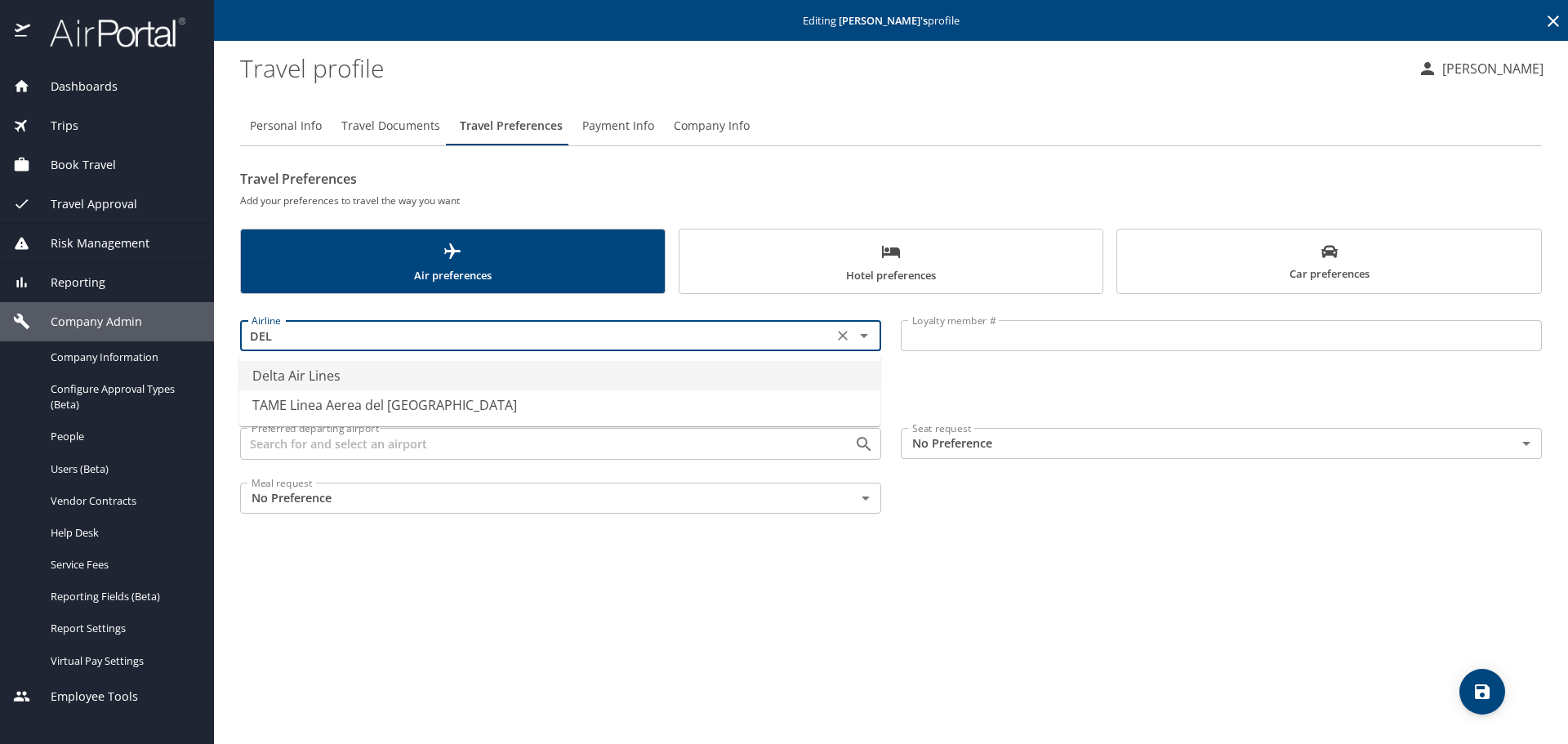
click at [339, 382] on li "Delta Air Lines" at bounding box center [560, 376] width 641 height 29
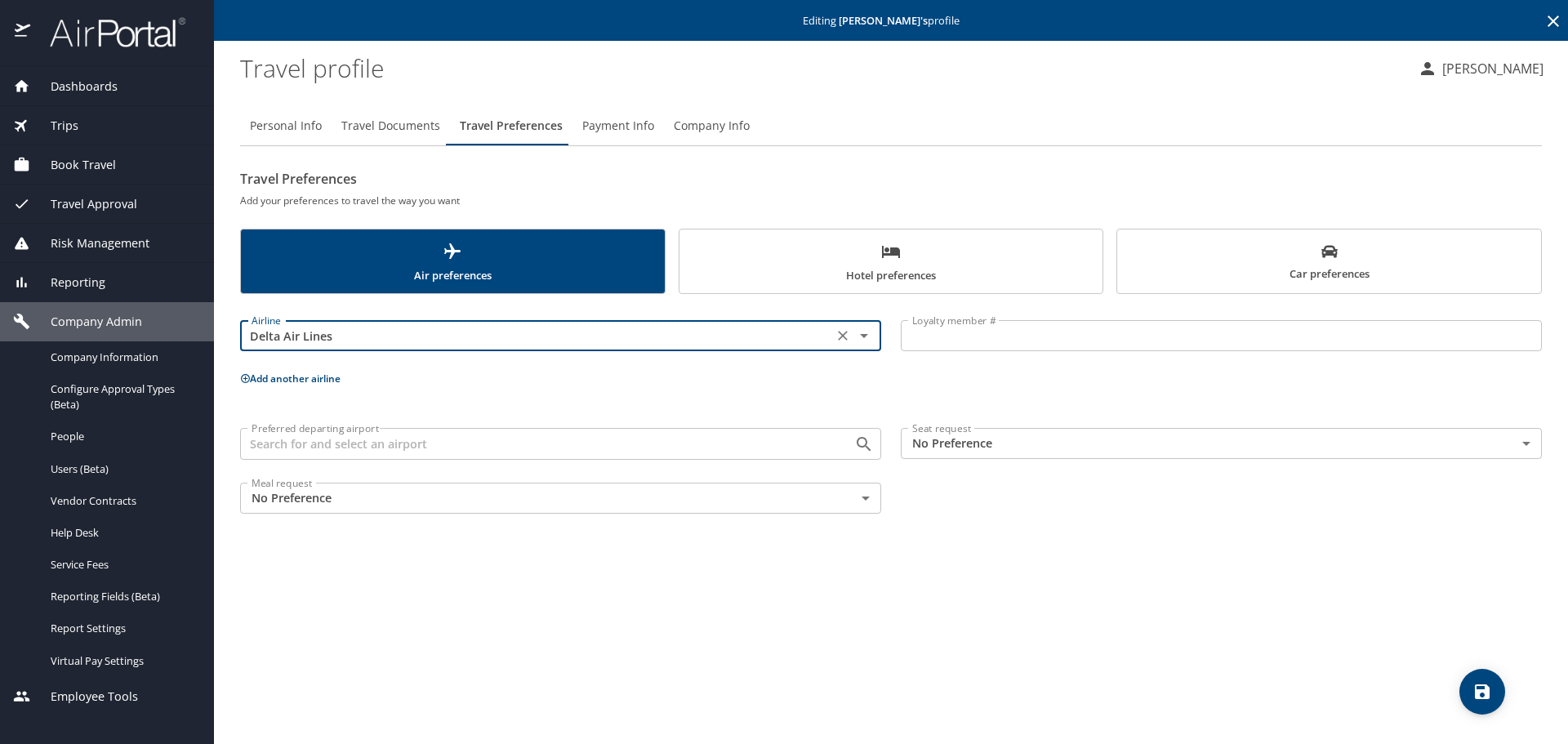
type input "Delta Air Lines"
click at [974, 335] on input "Loyalty member #" at bounding box center [1221, 336] width 641 height 31
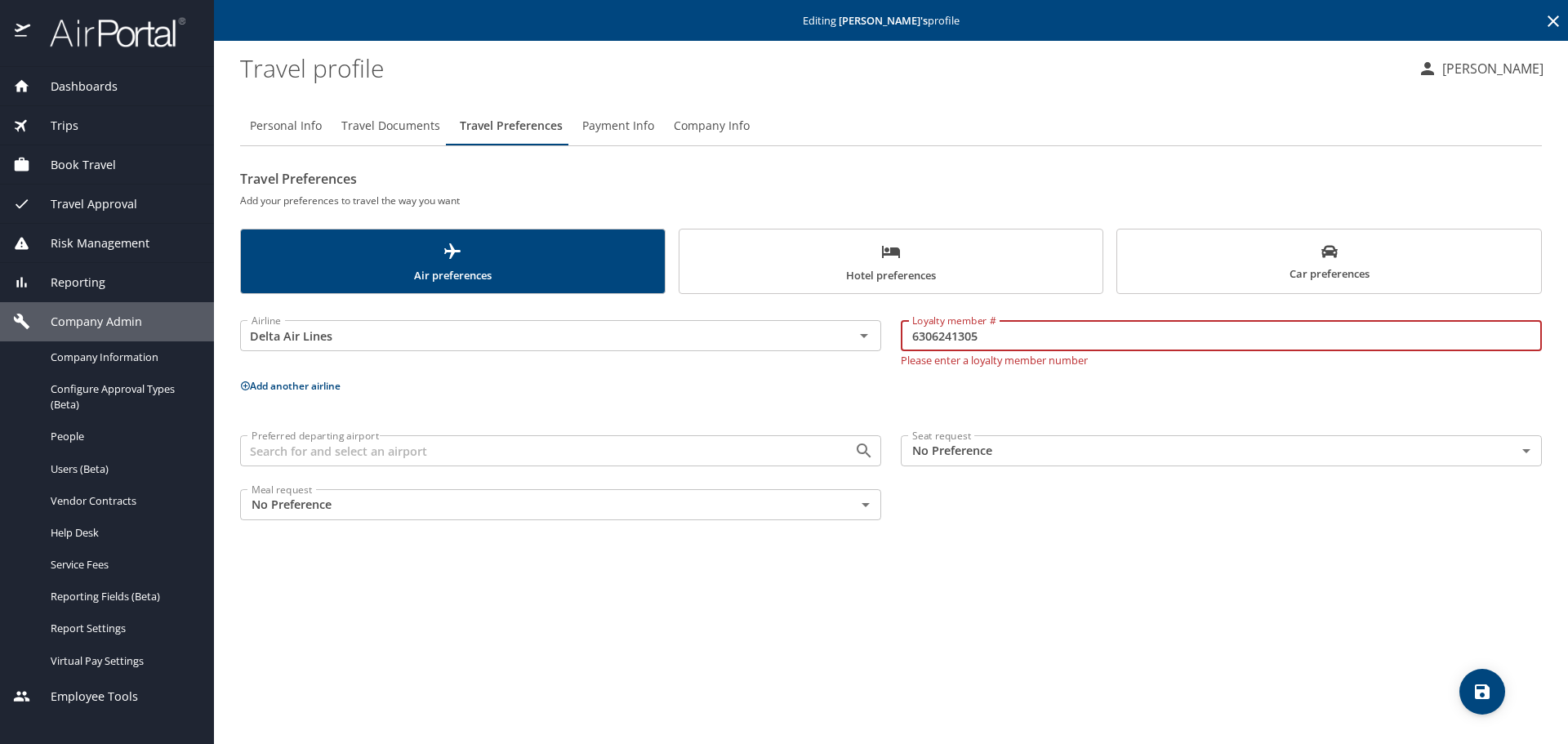
type input "6306241305"
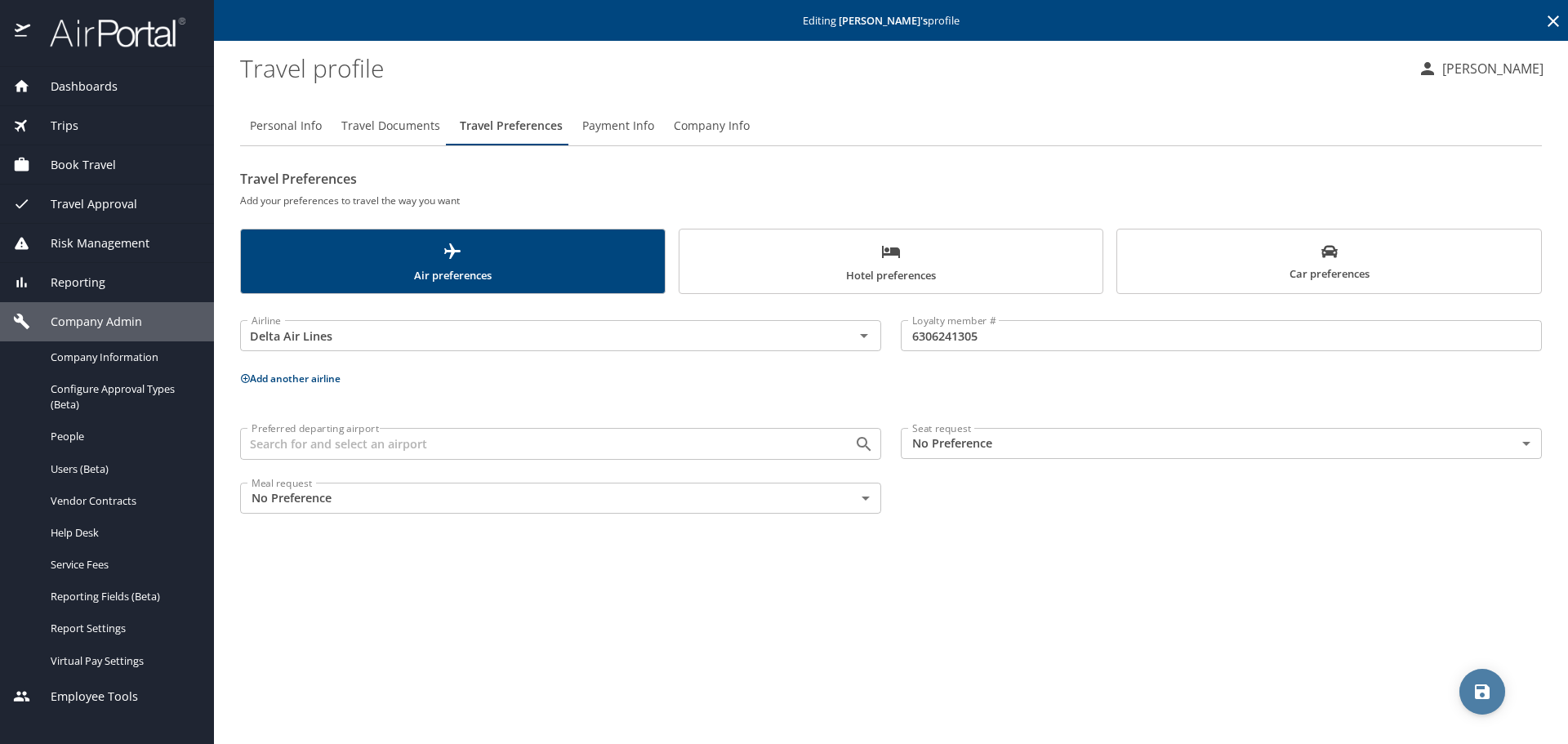
click at [1490, 687] on icon "save" at bounding box center [1482, 692] width 20 height 20
